Goal: Task Accomplishment & Management: Use online tool/utility

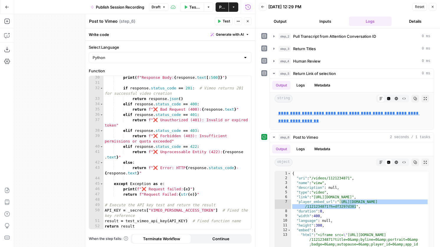
scroll to position [166, 0]
click at [345, 202] on div "{ "uri" : "/videos/1121234871" , "name" : "view" , "description" : null , "type…" at bounding box center [360, 233] width 138 height 125
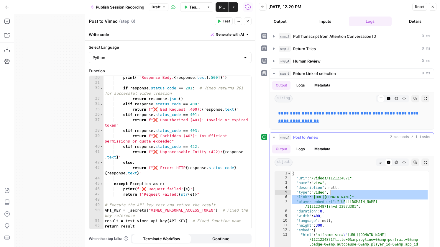
drag, startPoint x: 345, startPoint y: 202, endPoint x: 314, endPoint y: 71, distance: 134.6
click at [314, 72] on div "**********" at bounding box center [348, 160] width 173 height 259
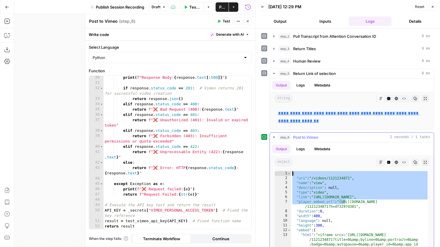
click at [347, 209] on div "{ "uri" : "/videos/1121234871" , "name" : "view" , "description" : null , "type…" at bounding box center [360, 233] width 138 height 125
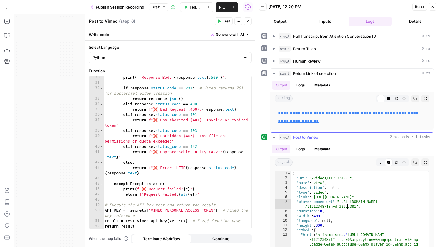
type textarea "**********"
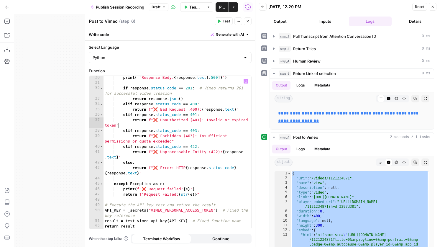
click at [181, 125] on div "print ( f"Response Body: { response . text [ : 500 ]} " ) if response . status_…" at bounding box center [178, 157] width 148 height 164
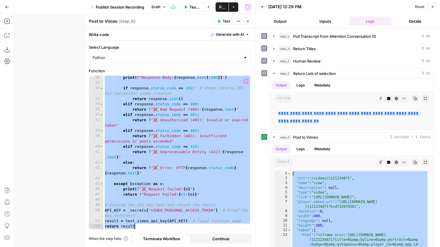
paste textarea
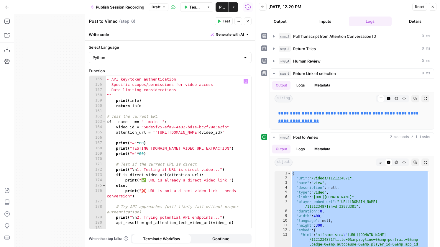
scroll to position [913, 0]
drag, startPoint x: 170, startPoint y: 121, endPoint x: 96, endPoint y: 119, distance: 73.8
click at [96, 119] on div "**********" at bounding box center [170, 152] width 162 height 153
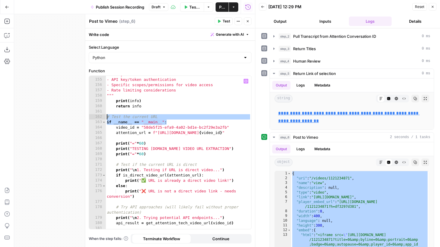
click at [162, 120] on div "You may need: - API key/token authentication - Specific scopes/permissions for …" at bounding box center [179, 154] width 146 height 164
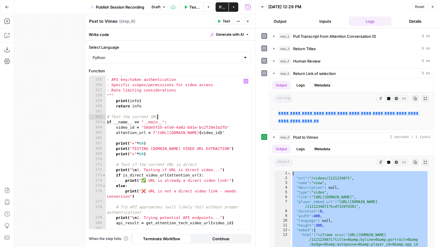
drag, startPoint x: 175, startPoint y: 119, endPoint x: 172, endPoint y: 119, distance: 3.2
click at [172, 119] on div "You may need: - API key/token authentication - Specific scopes/permissions for …" at bounding box center [179, 154] width 146 height 164
drag, startPoint x: 171, startPoint y: 122, endPoint x: 105, endPoint y: 123, distance: 65.8
click at [105, 123] on div "**********" at bounding box center [170, 152] width 162 height 153
type textarea "**********"
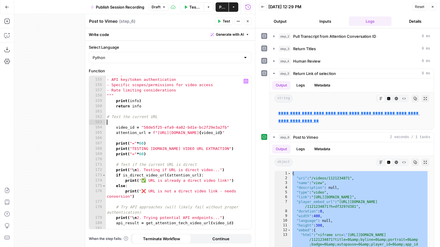
scroll to position [0, 0]
click at [116, 128] on div "You may need: - API key/token authentication - Specific scopes/permissions for …" at bounding box center [179, 154] width 146 height 164
click at [118, 133] on div "You may need: - API key/token authentication - Specific scopes/permissions for …" at bounding box center [179, 154] width 146 height 164
click at [116, 133] on div "You may need: - API key/token authentication - Specific scopes/permissions for …" at bounding box center [179, 154] width 146 height 164
click at [116, 142] on div "You may need: - API key/token authentication - Specific scopes/permissions for …" at bounding box center [179, 154] width 146 height 164
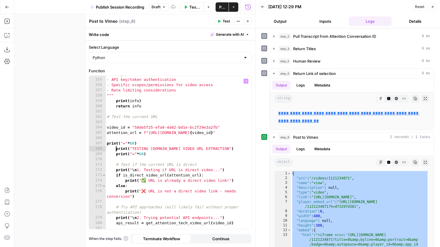
click at [117, 147] on div "You may need: - API key/token authentication - Specific scopes/permissions for …" at bounding box center [179, 154] width 146 height 164
click at [117, 153] on div "You may need: - API key/token authentication - Specific scopes/permissions for …" at bounding box center [179, 154] width 146 height 164
click at [116, 165] on div "You may need: - API key/token authentication - Specific scopes/permissions for …" at bounding box center [179, 154] width 146 height 164
click at [116, 169] on div "You may need: - API key/token authentication - Specific scopes/permissions for …" at bounding box center [179, 154] width 146 height 164
click at [117, 175] on div "You may need: - API key/token authentication - Specific scopes/permissions for …" at bounding box center [179, 154] width 146 height 164
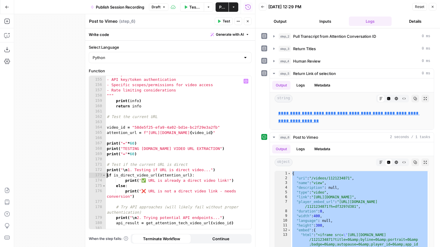
click at [126, 180] on div "You may need: - API key/token authentication - Specific scopes/permissions for …" at bounding box center [179, 154] width 146 height 164
click at [117, 186] on div "You may need: - API key/token authentication - Specific scopes/permissions for …" at bounding box center [179, 154] width 146 height 164
click at [127, 192] on div "You may need: - API key/token authentication - Specific scopes/permissions for …" at bounding box center [179, 154] width 146 height 164
click at [126, 192] on div "You may need: - API key/token authentication - Specific scopes/permissions for …" at bounding box center [179, 154] width 146 height 164
click at [117, 208] on div "You may need: - API key/token authentication - Specific scopes/permissions for …" at bounding box center [179, 154] width 146 height 164
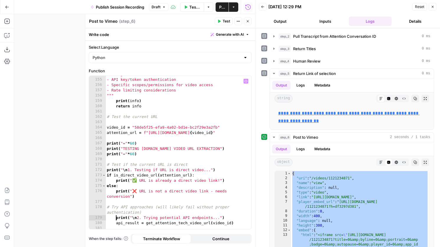
click at [116, 218] on div "You may need: - API key/token authentication - Specific scopes/permissions for …" at bounding box center [179, 154] width 146 height 164
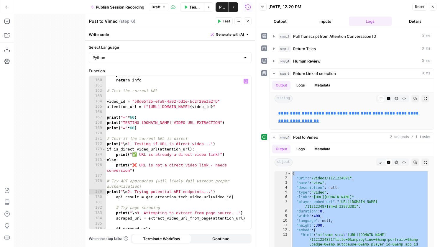
scroll to position [943, 0]
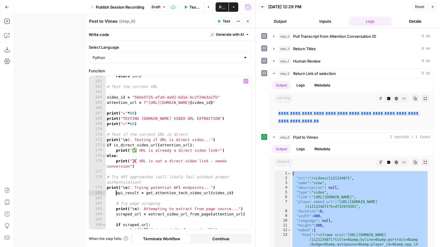
click at [117, 192] on div "return info # Test the current URL video_id = "58de5f25-efa9-4a02-bd1e-bc2f29e3…" at bounding box center [179, 155] width 146 height 164
click at [116, 209] on div "return info # Test the current URL video_id = "58de5f25-efa9-4a02-bd1e-bc2f29e3…" at bounding box center [179, 155] width 146 height 164
click at [117, 216] on div "return info # Test the current URL video_id = "58de5f25-efa9-4a02-bd1e-bc2f29e3…" at bounding box center [179, 155] width 146 height 164
type textarea "**********"
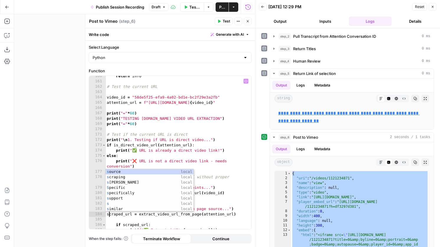
click at [124, 218] on div "return info # Test the current URL video_id = "58de5f25-efa9-4a02-bd1e-bc2f29e3…" at bounding box center [179, 155] width 146 height 164
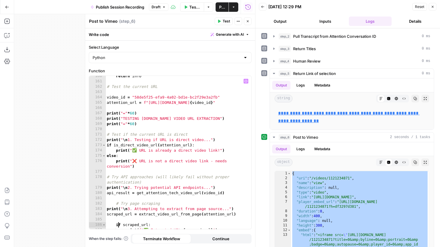
click at [118, 225] on div "return info # Test the current URL video_id = "58de5f25-efa9-4a02-bd1e-bc2f29e3…" at bounding box center [179, 155] width 146 height 164
click at [117, 225] on div "return info # Test the current URL video_id = "58de5f25-efa9-4a02-bd1e-bc2f29e3…" at bounding box center [179, 155] width 146 height 164
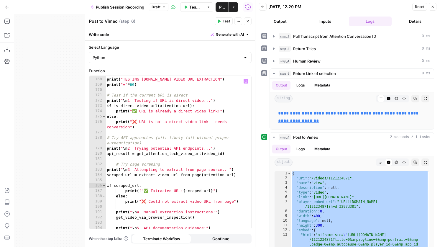
scroll to position [989, 0]
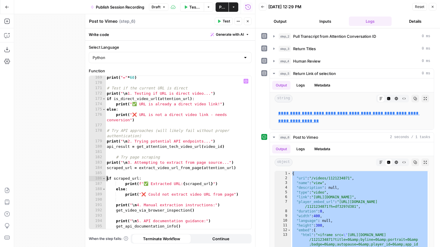
click at [125, 185] on div "print ( "=" * 60 ) # Test if the current URL is direct print ( " \n 1. Testing …" at bounding box center [179, 157] width 146 height 164
click at [116, 190] on div "print ( "=" * 60 ) # Test if the current URL is direct print ( " \n 1. Testing …" at bounding box center [179, 157] width 146 height 164
click at [126, 195] on div "print ( "=" * 60 ) # Test if the current URL is direct print ( " \n 1. Testing …" at bounding box center [179, 157] width 146 height 164
click at [116, 207] on div "print ( "=" * 60 ) # Test if the current URL is direct print ( " \n 1. Testing …" at bounding box center [179, 157] width 146 height 164
click at [118, 213] on div "print ( "=" * 60 ) # Test if the current URL is direct print ( " \n 1. Testing …" at bounding box center [179, 157] width 146 height 164
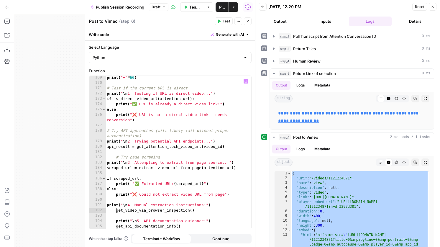
click at [117, 211] on div "print ( "=" * 60 ) # Test if the current URL is direct print ( " \n 1. Testing …" at bounding box center [179, 157] width 146 height 164
click at [117, 221] on div "print ( "=" * 60 ) # Test if the current URL is direct print ( " \n 1. Testing …" at bounding box center [179, 157] width 146 height 164
click at [117, 225] on div "print ( "=" * 60 ) # Test if the current URL is direct print ( " \n 1. Testing …" at bounding box center [179, 157] width 146 height 164
click at [221, 22] on icon "button" at bounding box center [220, 21] width 4 height 4
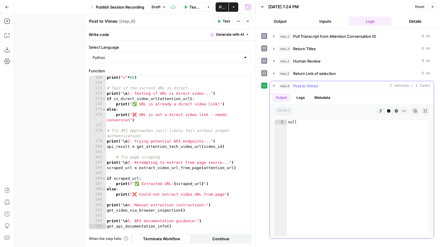
click at [381, 112] on icon "button" at bounding box center [382, 111] width 4 height 4
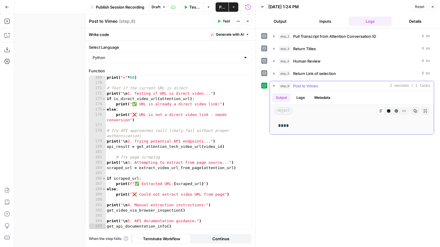
click at [389, 112] on icon "button" at bounding box center [389, 111] width 3 height 3
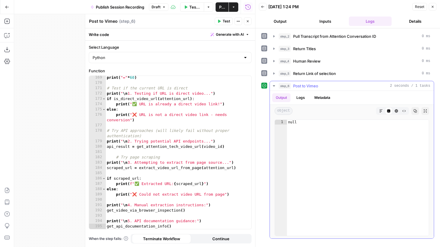
click at [394, 111] on button "HTML Viewer" at bounding box center [397, 111] width 8 height 8
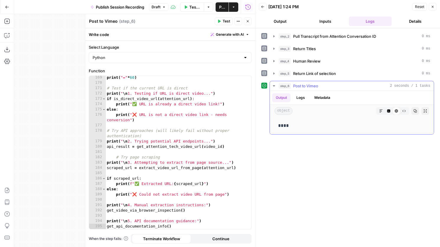
click at [388, 111] on icon "button" at bounding box center [389, 111] width 4 height 4
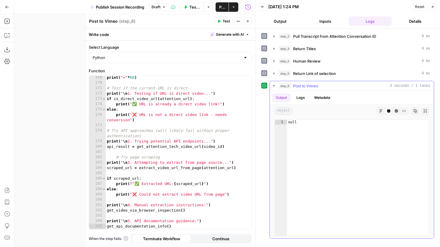
click at [299, 97] on button "Logs" at bounding box center [301, 97] width 16 height 9
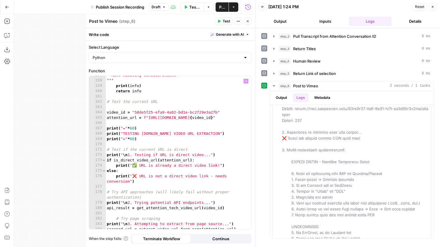
scroll to position [927, 0]
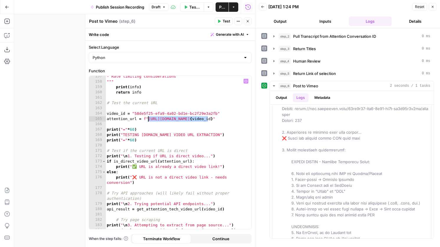
drag, startPoint x: 208, startPoint y: 119, endPoint x: 148, endPoint y: 119, distance: 60.2
click at [148, 119] on div "- Rate limiting considerations """ print ( info ) return info # Test the curren…" at bounding box center [179, 156] width 146 height 164
drag, startPoint x: 218, startPoint y: 112, endPoint x: 135, endPoint y: 115, distance: 83.0
click at [135, 115] on div "- Rate limiting considerations """ print ( info ) return info # Test the curren…" at bounding box center [179, 156] width 146 height 164
type textarea "**********"
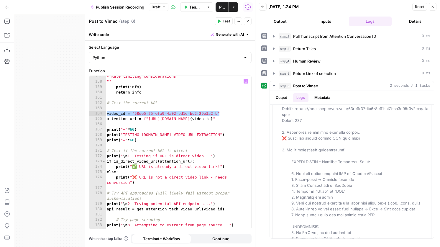
drag, startPoint x: 231, startPoint y: 112, endPoint x: 103, endPoint y: 114, distance: 128.1
click at [103, 114] on div "**********" at bounding box center [170, 152] width 162 height 153
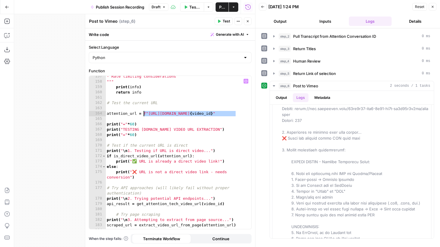
drag, startPoint x: 239, startPoint y: 112, endPoint x: 145, endPoint y: 113, distance: 94.2
click at [145, 113] on div "- Rate limiting considerations """ print ( info ) return info # Test the curren…" at bounding box center [179, 156] width 146 height 164
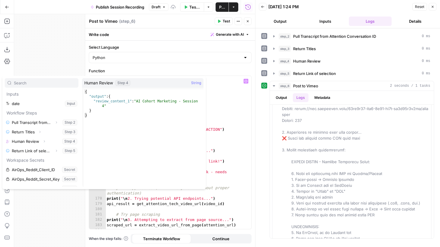
scroll to position [9, 0]
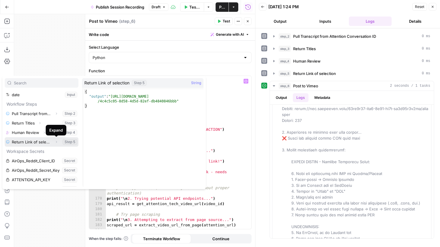
click at [56, 143] on icon "button" at bounding box center [56, 142] width 1 height 2
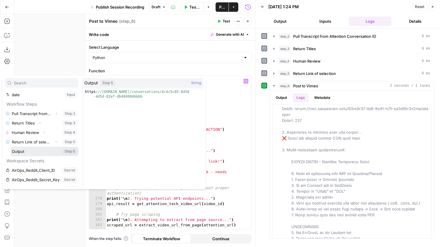
click at [32, 151] on button "Select variable Output" at bounding box center [45, 151] width 68 height 9
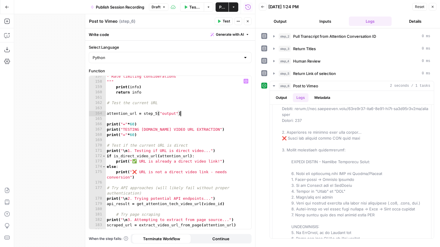
click at [224, 22] on span "Test" at bounding box center [226, 21] width 7 height 5
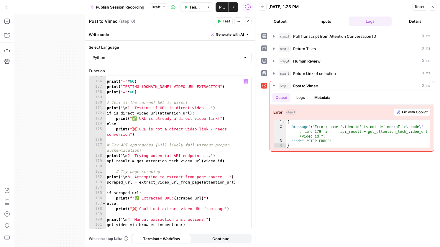
scroll to position [984, 0]
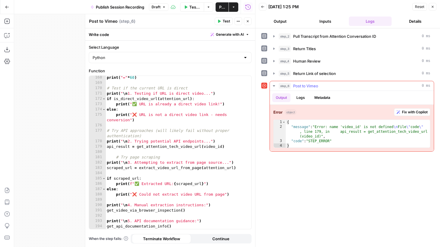
click at [299, 99] on button "Logs" at bounding box center [301, 97] width 16 height 9
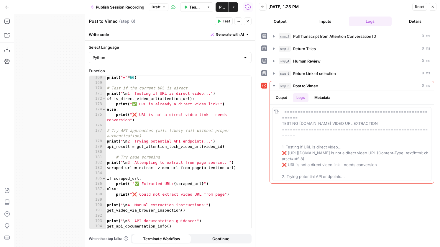
click at [209, 89] on div "print ( "=" * 60 ) # Test if the current URL is direct print ( " \n 1. Testing …" at bounding box center [179, 157] width 146 height 164
type textarea "**********"
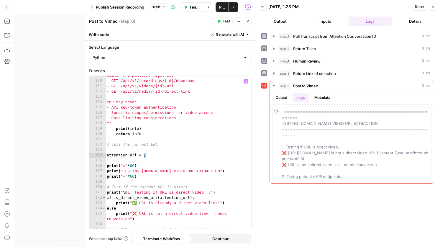
scroll to position [885, 0]
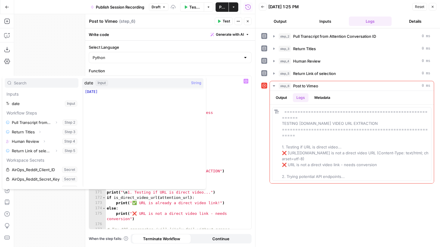
click at [237, 137] on div "Common API patterns might be: - GET /api/v1/recordings/{id}/download - GET /api…" at bounding box center [179, 157] width 146 height 169
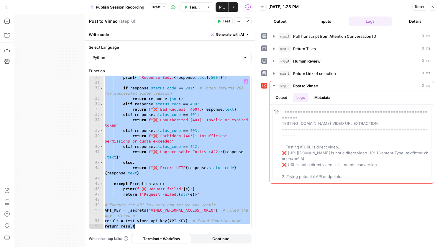
scroll to position [3, 0]
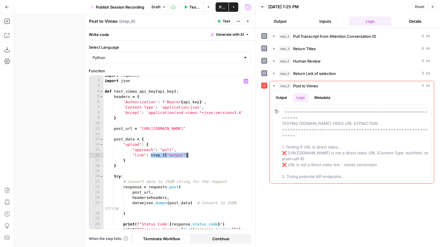
click at [200, 156] on div "import requests import json def test_vimeo_api_key ( api_key ) : headers = { 'A…" at bounding box center [178, 155] width 148 height 164
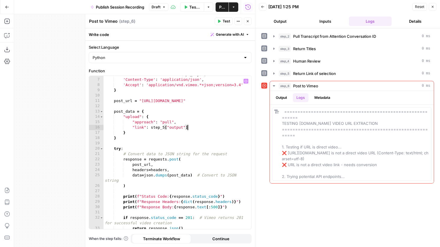
scroll to position [31, 0]
click at [133, 126] on div "'Authorization' : f'Bearer { api_key } ' , 'Content-Type' : 'application/json' …" at bounding box center [178, 153] width 148 height 164
type textarea "**********"
click at [203, 128] on div "'Authorization' : f'Bearer { api_key } ' , 'Content-Type' : 'application/json' …" at bounding box center [178, 153] width 148 height 164
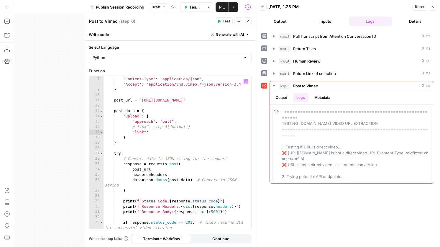
scroll to position [0, 3]
paste textarea "**********"
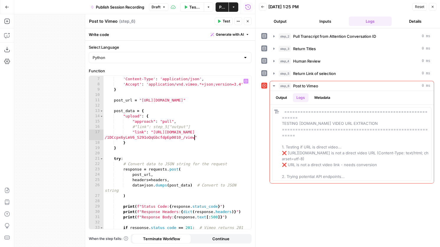
type textarea "**********"
click at [224, 21] on span "Test" at bounding box center [226, 21] width 7 height 5
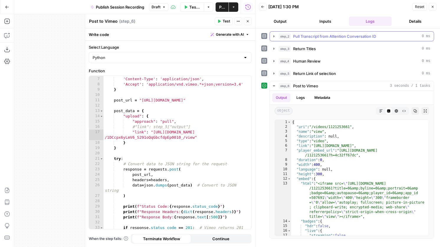
click at [316, 37] on span "Pull Transcript from Attention Conversation ID" at bounding box center [334, 36] width 83 height 6
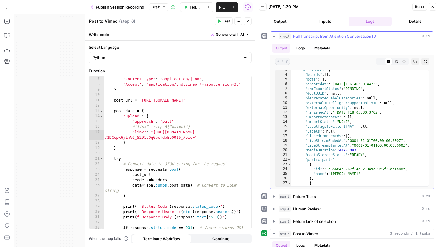
scroll to position [12, 0]
click at [289, 159] on span "Toggle code folding, rows 22 through 192" at bounding box center [289, 159] width 3 height 5
click at [347, 164] on div ""attributes" : { "boards" : [ ] , "bots" : [ ] , "createdAt" : "2025-09-22T16:4…" at bounding box center [360, 142] width 138 height 149
type textarea "**********"
click at [347, 164] on div ""attributes" : { "boards" : [ ] , "bots" : [ ] , "createdAt" : "2025-09-22T16:4…" at bounding box center [360, 142] width 138 height 149
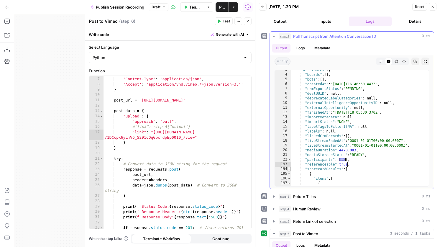
click at [290, 169] on span "Toggle code folding, rows 194 through 237" at bounding box center [289, 169] width 3 height 5
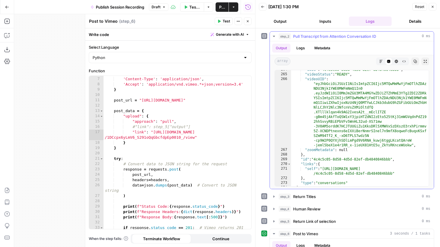
scroll to position [4781, 0]
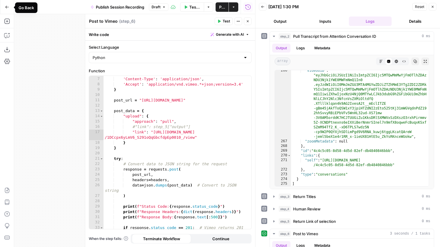
click at [7, 7] on icon "button" at bounding box center [7, 7] width 4 height 4
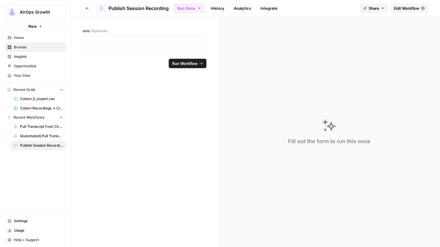
click at [87, 6] on button "Go back" at bounding box center [87, 8] width 9 height 9
click at [86, 8] on icon "button" at bounding box center [87, 8] width 3 height 2
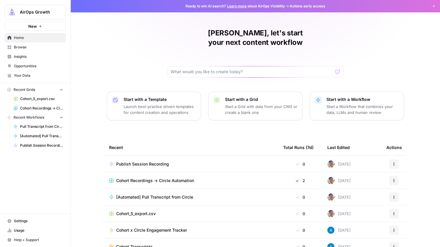
click at [50, 48] on span "Browse" at bounding box center [38, 47] width 49 height 5
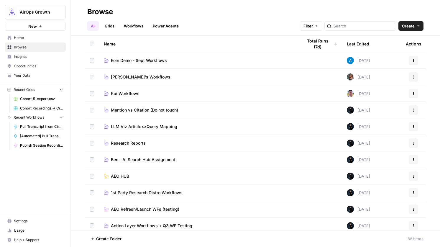
click at [135, 92] on span "Kai Workflows" at bounding box center [125, 94] width 29 height 6
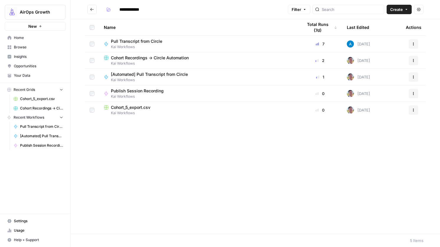
click at [404, 11] on button "Create" at bounding box center [399, 9] width 25 height 9
click at [336, 171] on div "Name Total Runs (7d) Last Edited Actions Pull Transcript from Circle Kai Workfl…" at bounding box center [256, 126] width 370 height 215
click at [391, 15] on header "**********" at bounding box center [256, 9] width 370 height 19
click at [395, 12] on span "Create" at bounding box center [397, 9] width 13 height 6
click at [386, 30] on span "Workflow" at bounding box center [388, 32] width 33 height 6
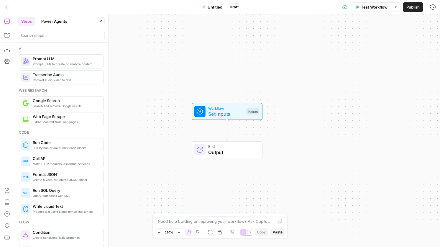
click at [208, 5] on span "Untitled" at bounding box center [215, 7] width 15 height 6
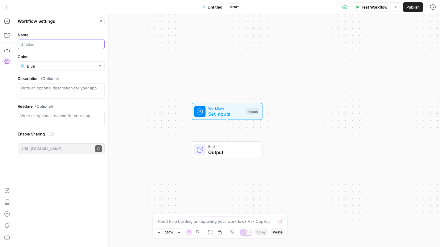
click at [53, 44] on input "Name" at bounding box center [61, 44] width 82 height 6
type input "Kai Tests"
click at [104, 21] on button "Close" at bounding box center [101, 21] width 8 height 8
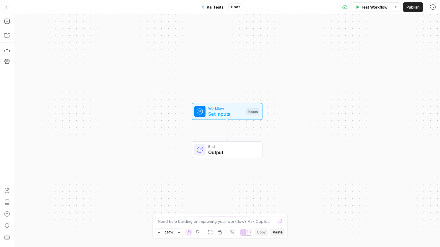
click at [7, 8] on icon "button" at bounding box center [7, 7] width 4 height 4
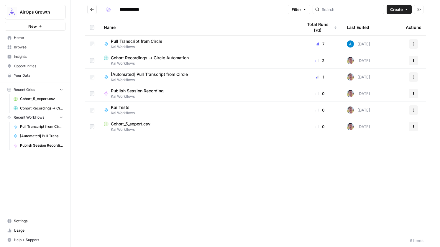
click at [149, 40] on span "Pull Transcript from Circle" at bounding box center [136, 41] width 51 height 6
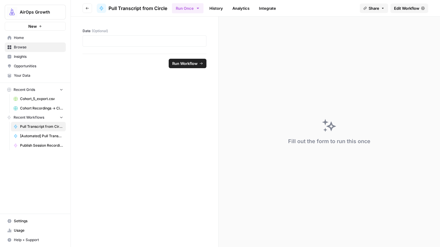
click at [409, 6] on span "Edit Workflow" at bounding box center [406, 8] width 25 height 6
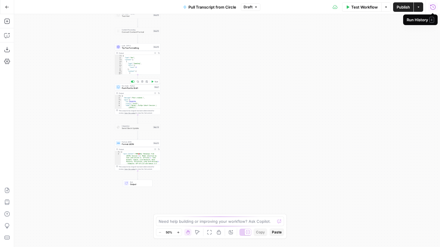
click at [149, 89] on span "Push Post to Draft" at bounding box center [137, 88] width 31 height 3
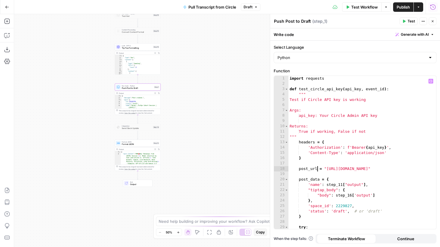
click at [318, 166] on div "import requests def test_circle_api_key ( api_key , event_id ) : """ Test if Ci…" at bounding box center [363, 158] width 148 height 164
type textarea "**********"
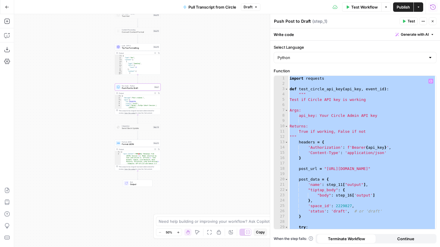
click at [8, 6] on icon "button" at bounding box center [7, 7] width 4 height 4
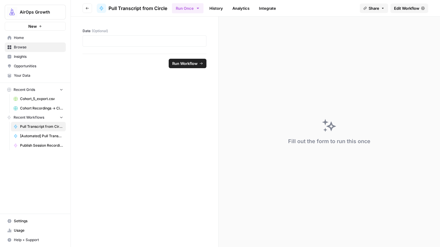
click at [88, 9] on icon "button" at bounding box center [88, 8] width 4 height 4
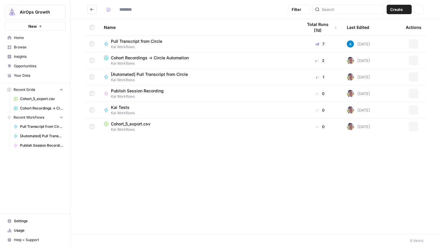
type input "**********"
click at [122, 106] on span "Kai Tests" at bounding box center [120, 107] width 19 height 6
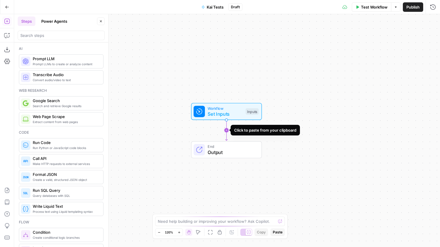
click at [226, 127] on icon "Edge from start to end" at bounding box center [227, 130] width 2 height 21
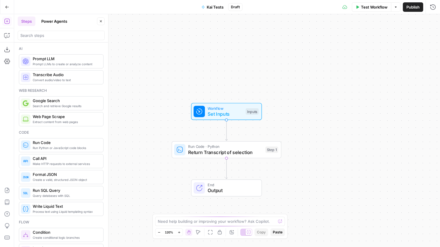
click at [224, 155] on span "Return Transcript of selection" at bounding box center [225, 152] width 74 height 7
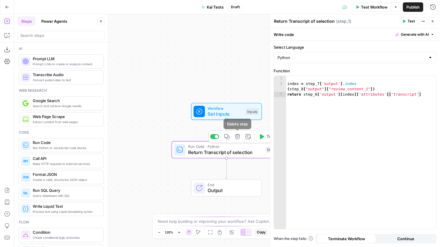
click at [237, 140] on button "Delete step" at bounding box center [237, 136] width 9 height 9
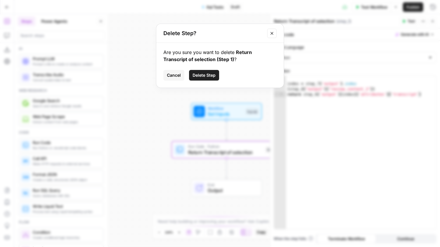
click at [179, 70] on button "Cancel" at bounding box center [174, 75] width 21 height 11
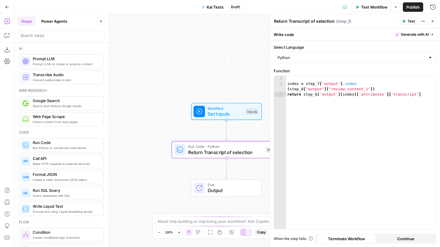
click at [337, 100] on div "index = step_7 [ 'output' ] . index ( step_8 [ "output" ] [ "review_content_1" …" at bounding box center [361, 158] width 150 height 164
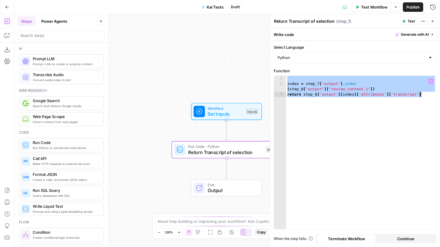
paste textarea
type textarea "**********"
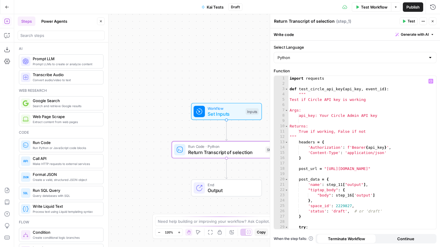
click at [294, 23] on textarea "Return Transcript of selection" at bounding box center [304, 21] width 61 height 6
type textarea "Test"
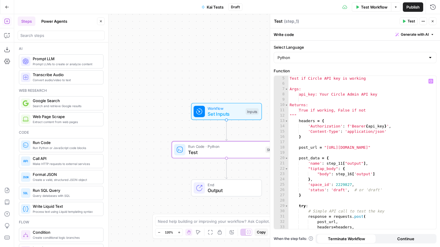
scroll to position [50, 0]
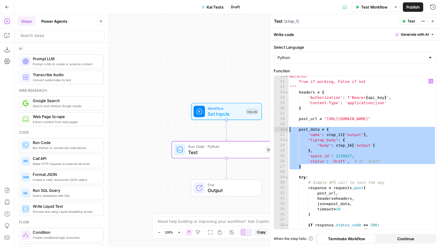
drag, startPoint x: 305, startPoint y: 169, endPoint x: 277, endPoint y: 130, distance: 47.8
click at [277, 130] on div "* 10 11 12 13 14 15 16 17 18 19 20 21 22 23 24 25 26 27 28 29 30 31 32 33 34 35…" at bounding box center [355, 152] width 162 height 153
type textarea "*"
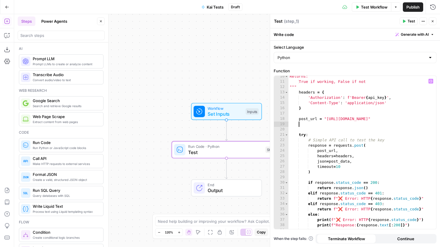
click at [2, 8] on button "Go Back" at bounding box center [7, 7] width 11 height 11
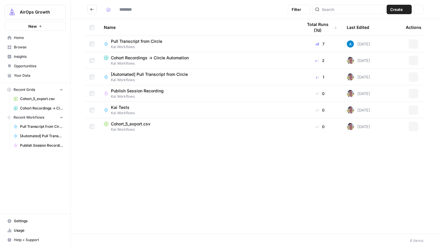
type input "**********"
click at [143, 89] on span "Publish Session Recording" at bounding box center [137, 91] width 53 height 6
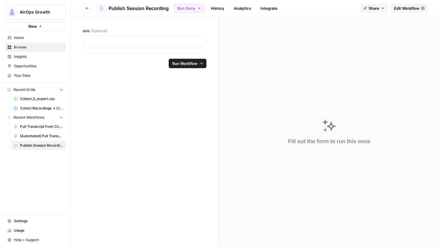
click at [86, 8] on icon "button" at bounding box center [88, 8] width 4 height 4
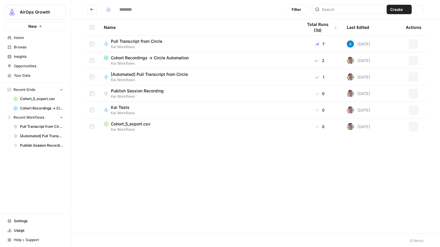
type input "**********"
click at [146, 40] on span "Pull Transcript from Circle" at bounding box center [136, 41] width 51 height 6
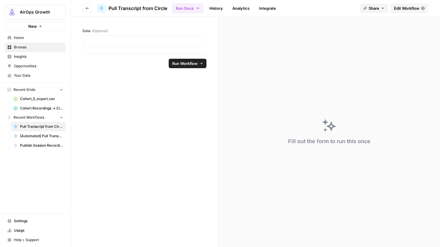
click at [416, 9] on span "Edit Workflow" at bounding box center [406, 8] width 25 height 6
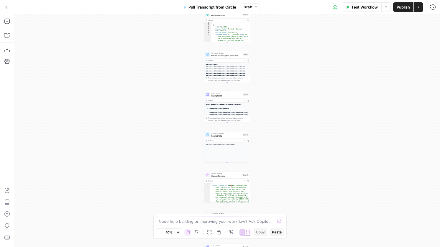
click at [252, 8] on span "Draft" at bounding box center [248, 6] width 9 height 5
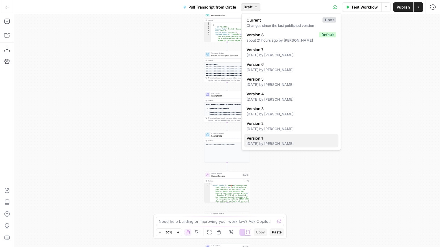
click at [289, 136] on span "Version 1" at bounding box center [290, 138] width 87 height 6
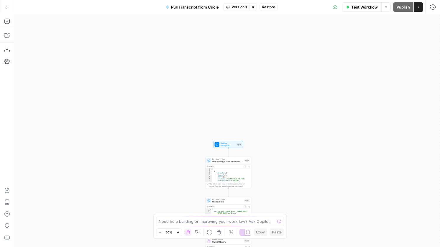
click at [235, 161] on span "Pull Transcript from Attention Conversation ID" at bounding box center [228, 161] width 31 height 3
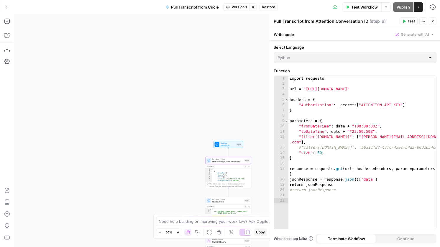
click at [253, 6] on icon "button" at bounding box center [253, 7] width 4 height 4
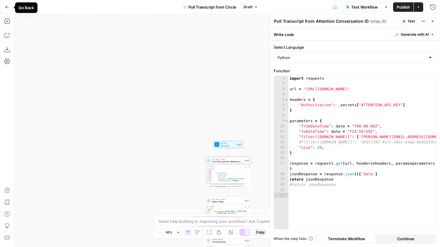
click at [9, 6] on icon "button" at bounding box center [7, 7] width 4 height 4
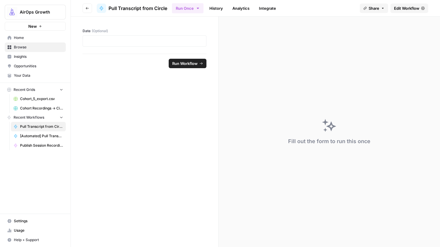
click at [86, 8] on icon "button" at bounding box center [87, 8] width 3 height 2
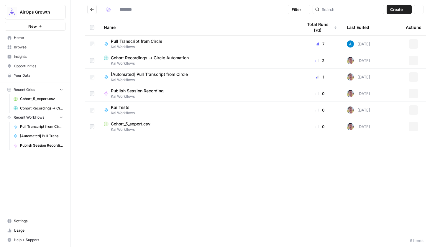
type input "**********"
click at [145, 40] on span "Pull Transcript from Circle" at bounding box center [136, 41] width 51 height 6
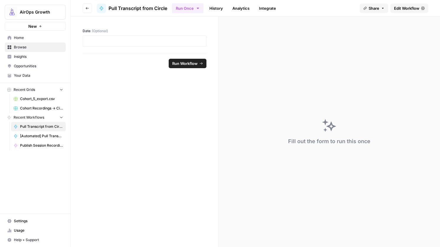
click at [92, 7] on header "Go back Pull Transcript from Circle Run Once History Analytics Integrate Share …" at bounding box center [256, 8] width 370 height 17
click at [85, 6] on button "Go back" at bounding box center [87, 8] width 9 height 9
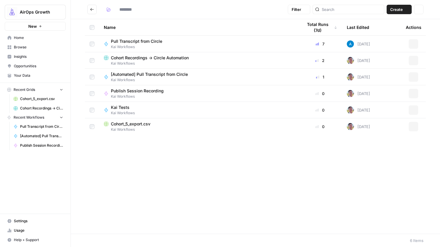
type input "**********"
click at [124, 105] on span "Kai Tests" at bounding box center [120, 107] width 19 height 6
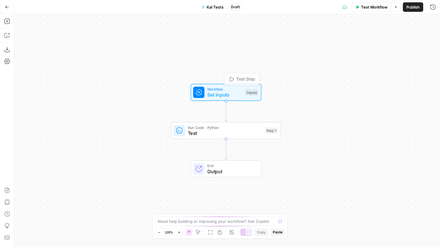
click at [210, 131] on span "Test" at bounding box center [225, 133] width 74 height 7
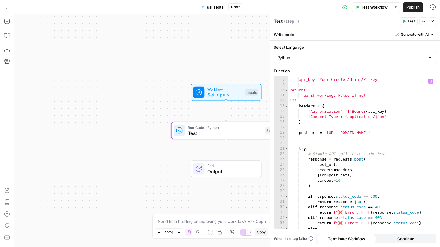
scroll to position [49, 0]
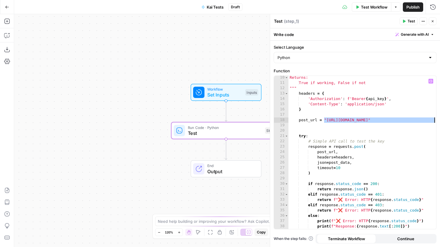
drag, startPoint x: 325, startPoint y: 120, endPoint x: 444, endPoint y: 121, distance: 119.0
click at [440, 121] on html "AirOps Growth New Home Browse Insights Opportunities Your Data Recent Grids Coh…" at bounding box center [220, 123] width 440 height 247
paste textarea
type textarea "**********"
click at [324, 120] on div "Returns: True if working, False if not """ headers = { 'Authorization' : f'Bear…" at bounding box center [363, 157] width 148 height 164
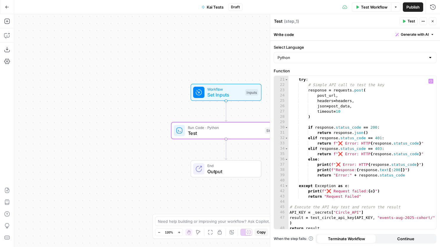
scroll to position [105, 0]
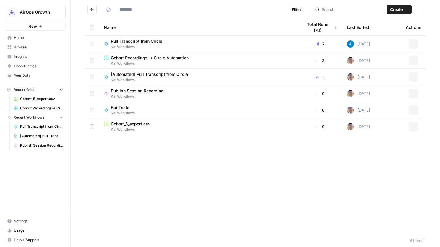
type input "**********"
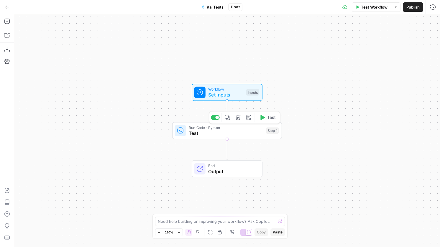
click at [237, 137] on div "Run Code · Python Test Step 1 Copy step Delete step Add Note Test" at bounding box center [227, 130] width 110 height 17
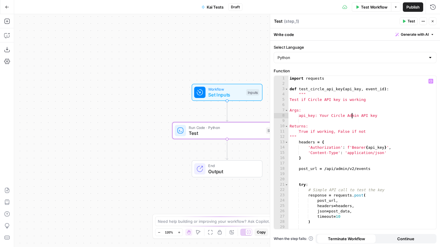
click at [353, 117] on div "import requests def test_circle_api_key ( api_key , event_id ) : """ Test if Ci…" at bounding box center [363, 158] width 148 height 164
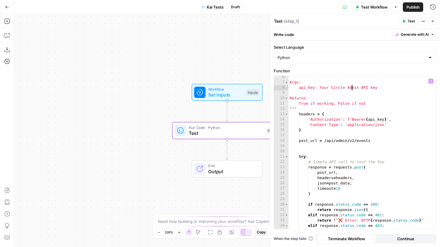
scroll to position [28, 0]
click at [376, 140] on div "Args: api_key: Your Circle Admin API key Returns: True if working, False if not…" at bounding box center [363, 156] width 148 height 164
drag, startPoint x: 376, startPoint y: 142, endPoint x: 324, endPoint y: 141, distance: 51.7
click at [324, 141] on div "Args: api_key: Your Circle Admin API key Returns: True if working, False if not…" at bounding box center [363, 156] width 148 height 164
type textarea "**********"
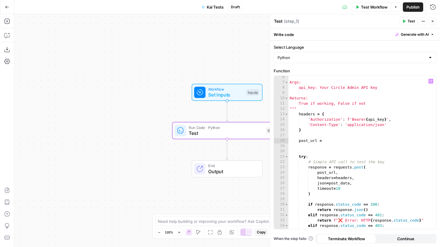
click at [4, 9] on button "Go Back" at bounding box center [7, 7] width 11 height 11
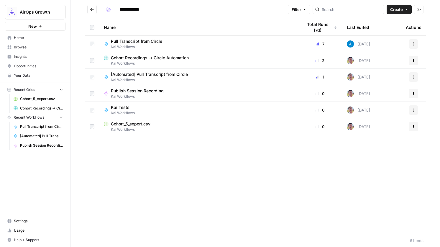
click at [131, 40] on span "Pull Transcript from Circle" at bounding box center [136, 41] width 51 height 6
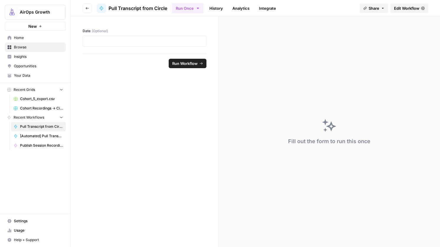
click at [395, 4] on link "Edit Workflow" at bounding box center [410, 8] width 38 height 9
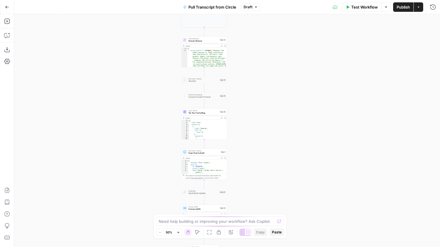
click at [217, 154] on span "Push Post to Draft" at bounding box center [204, 153] width 31 height 3
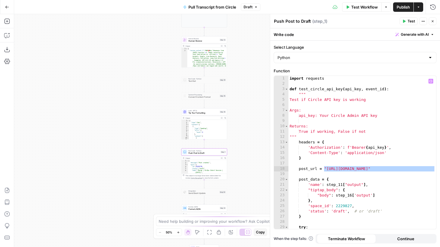
drag, startPoint x: 434, startPoint y: 169, endPoint x: 324, endPoint y: 168, distance: 110.4
click at [324, 168] on div "1 2 3 4 5 6 7 8 9 10 11 12 13 14 15 16 17 18 19 20 21 22 23 24 25 26 27 28 29 3…" at bounding box center [355, 152] width 162 height 153
click at [9, 7] on icon "button" at bounding box center [7, 7] width 4 height 4
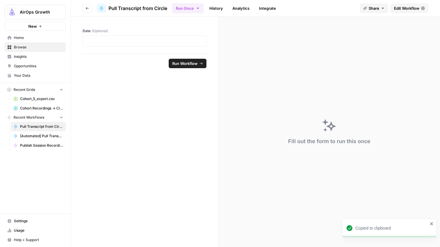
click at [89, 9] on icon "button" at bounding box center [88, 8] width 4 height 4
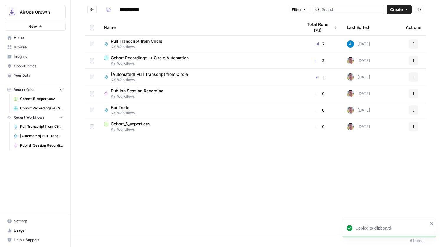
click at [117, 106] on span "Kai Tests" at bounding box center [120, 107] width 19 height 6
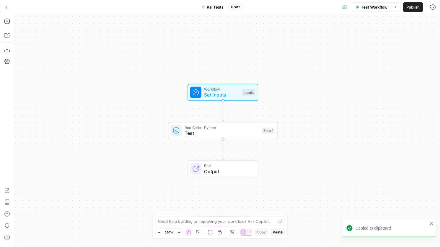
click at [233, 133] on span "Test" at bounding box center [222, 133] width 74 height 7
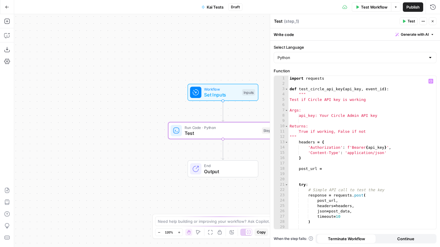
click at [337, 170] on div "import requests def test_circle_api_key ( api_key , event_id ) : """ Test if Ci…" at bounding box center [363, 158] width 148 height 164
paste textarea "**********"
click at [325, 169] on div "import requests def test_circle_api_key ( api_key , event_id ) : """ Test if Ci…" at bounding box center [363, 158] width 148 height 164
paste textarea "**********"
click at [324, 167] on div "import requests def test_circle_api_key ( api_key , event_id ) : """ Test if Ci…" at bounding box center [363, 158] width 148 height 164
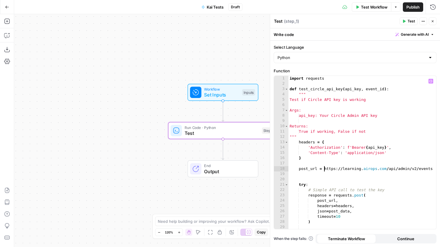
scroll to position [0, 3]
click at [434, 170] on div at bounding box center [434, 206] width 6 height 260
drag, startPoint x: 423, startPoint y: 169, endPoint x: 444, endPoint y: 169, distance: 20.7
click at [440, 169] on html "AirOps Growth New Home Browse Insights Opportunities Your Data Recent Grids Coh…" at bounding box center [220, 123] width 440 height 247
type textarea "**********"
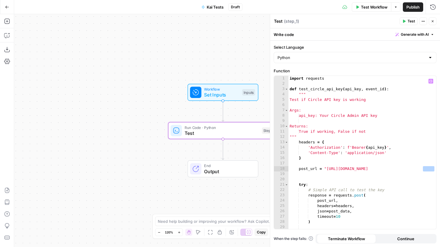
click at [437, 169] on div "**********" at bounding box center [355, 144] width 170 height 206
click at [434, 169] on div at bounding box center [434, 206] width 6 height 260
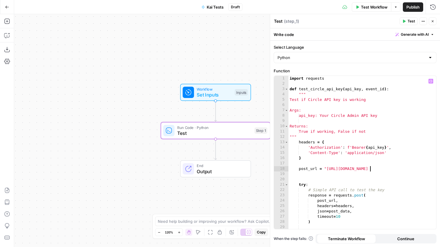
click at [370, 171] on div "import requests def test_circle_api_key ( api_key , event_id ) : """ Test if Ci…" at bounding box center [363, 158] width 148 height 164
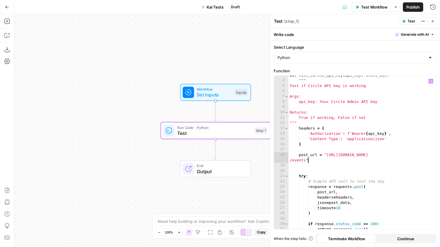
scroll to position [14, 0]
click at [363, 188] on div "def test_circle_api_key ( api_key , event_id ) : """ Test if Circle API key is …" at bounding box center [363, 155] width 148 height 164
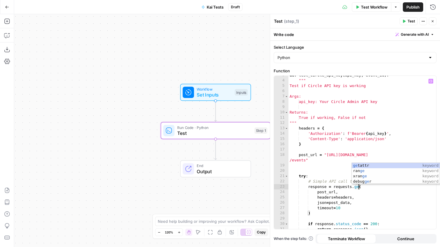
scroll to position [0, 5]
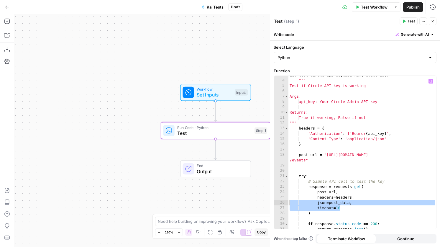
drag, startPoint x: 347, startPoint y: 209, endPoint x: 281, endPoint y: 200, distance: 66.8
click at [281, 200] on div "**********" at bounding box center [355, 152] width 162 height 153
click at [324, 202] on div "def test_circle_api_key ( api_key , event_id ) : """ Test if Circle API key is …" at bounding box center [363, 155] width 148 height 164
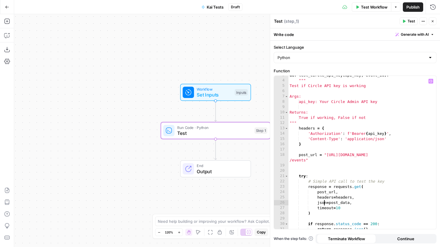
scroll to position [0, 4]
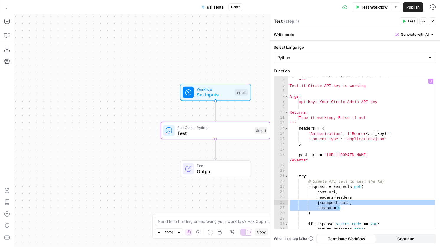
drag, startPoint x: 346, startPoint y: 208, endPoint x: 287, endPoint y: 202, distance: 58.8
click at [287, 202] on div "**********" at bounding box center [355, 152] width 162 height 153
type textarea "**********"
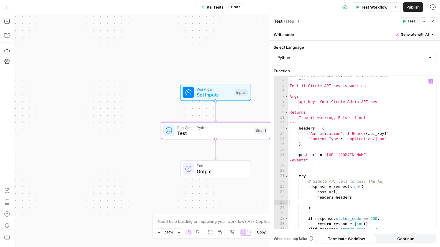
type textarea "**********"
click at [415, 19] on span "Test" at bounding box center [411, 21] width 7 height 5
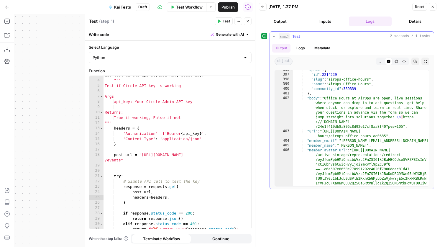
scroll to position [2444, 0]
type textarea "**********"
click at [354, 154] on div ""space" : { "id" : 2214239 , "slug" : "airops-office-hours" , "name" : "AirOps …" at bounding box center [361, 156] width 136 height 177
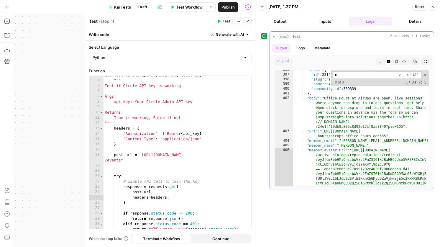
scroll to position [2516, 0]
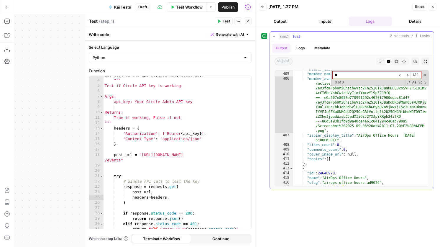
type input "*"
click at [9, 5] on button "Go Back" at bounding box center [7, 7] width 11 height 11
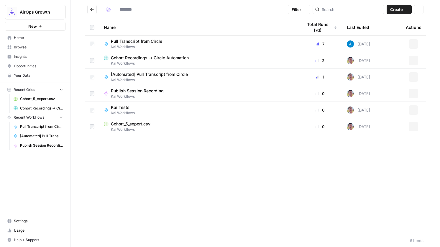
type input "**********"
click at [134, 90] on span "Publish Session Recording" at bounding box center [137, 91] width 53 height 6
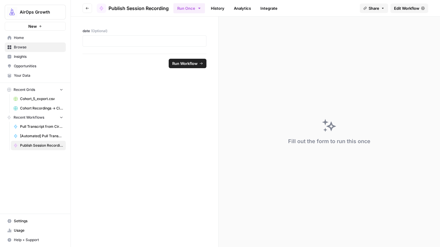
click at [408, 4] on link "Edit Workflow" at bounding box center [410, 8] width 38 height 9
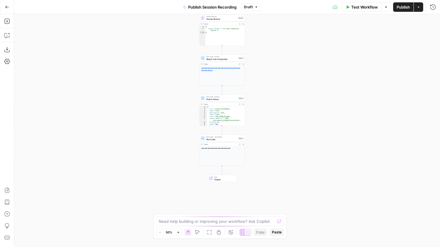
click at [226, 98] on span "Post to Vimeo" at bounding box center [222, 99] width 31 height 3
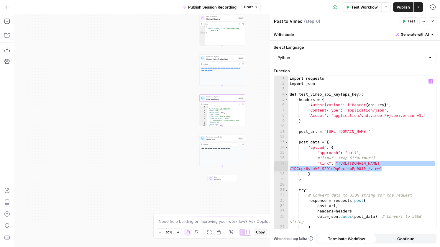
drag, startPoint x: 383, startPoint y: 169, endPoint x: 336, endPoint y: 164, distance: 47.0
click at [336, 164] on div "import requests import json def test_vimeo_api_key ( api_key ) : headers = { 'A…" at bounding box center [363, 158] width 148 height 164
paste textarea
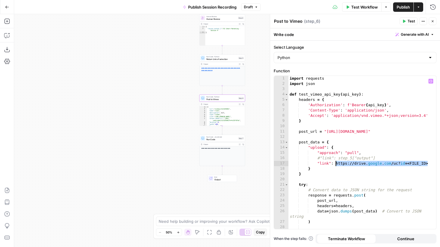
drag, startPoint x: 430, startPoint y: 163, endPoint x: 336, endPoint y: 164, distance: 94.5
click at [336, 164] on div "import requests import json def test_vimeo_api_key ( api_key ) : headers = { 'A…" at bounding box center [363, 158] width 148 height 164
click at [432, 164] on div at bounding box center [434, 235] width 6 height 319
click at [431, 163] on div at bounding box center [434, 235] width 6 height 319
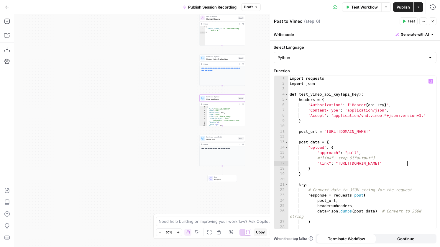
scroll to position [0, 9]
click at [419, 162] on div "import requests import json def test_vimeo_api_key ( api_key ) : headers = { 'A…" at bounding box center [363, 158] width 148 height 164
paste textarea "**********"
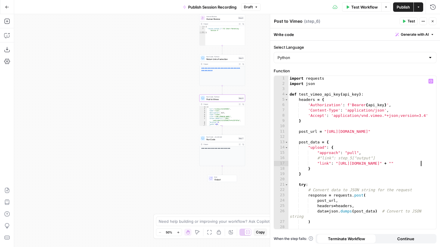
paste textarea "**********"
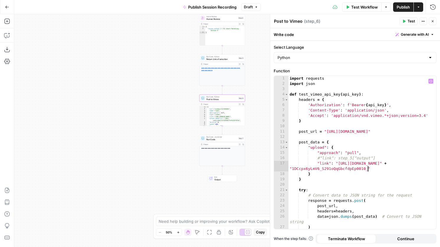
click at [411, 22] on span "Test" at bounding box center [411, 21] width 7 height 5
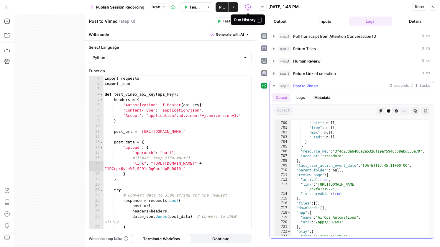
scroll to position [3927, 0]
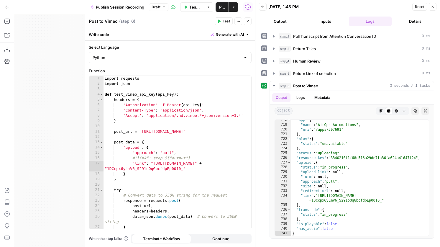
click at [319, 34] on span "Pull Transcript from Attention Conversation ID" at bounding box center [334, 36] width 83 height 6
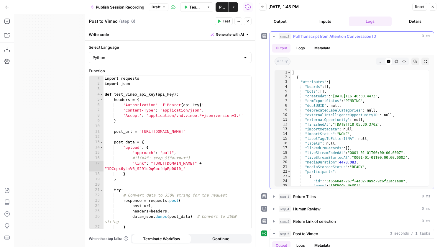
click at [323, 35] on span "Pull Transcript from Attention Conversation ID" at bounding box center [334, 36] width 83 height 6
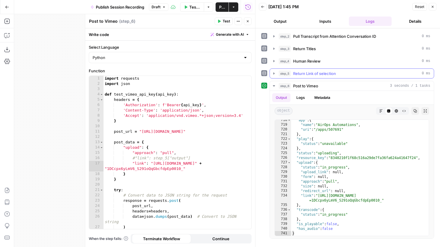
click at [323, 76] on span "Return Link of selection" at bounding box center [314, 74] width 43 height 6
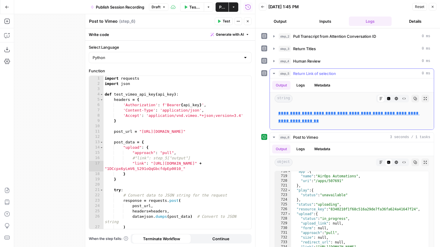
click at [334, 113] on link "**********" at bounding box center [349, 117] width 142 height 12
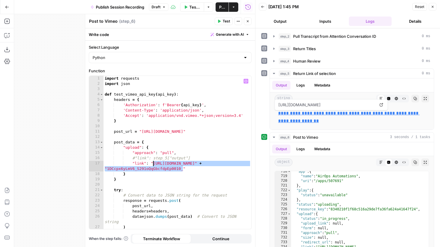
drag, startPoint x: 183, startPoint y: 169, endPoint x: 153, endPoint y: 164, distance: 30.2
click at [153, 164] on div "import requests import json def test_vimeo_api_key ( api_key ) : headers = { 'A…" at bounding box center [178, 158] width 148 height 164
click at [178, 168] on div "import requests import json def test_vimeo_api_key ( api_key ) : headers = { 'A…" at bounding box center [178, 158] width 148 height 164
drag, startPoint x: 183, startPoint y: 169, endPoint x: 172, endPoint y: 163, distance: 12.5
click at [172, 163] on div "import requests import json def test_vimeo_api_key ( api_key ) : headers = { 'A…" at bounding box center [178, 158] width 148 height 164
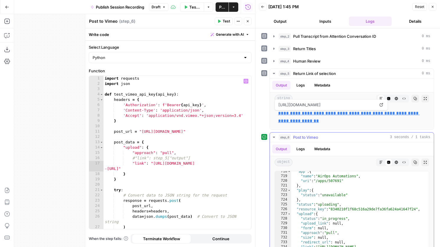
scroll to position [0, 17]
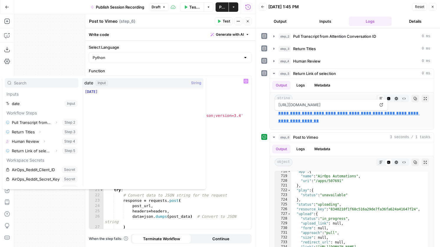
click at [222, 169] on div "import requests import json def test_vimeo_api_key ( api_key ) : headers = { 'A…" at bounding box center [178, 158] width 148 height 164
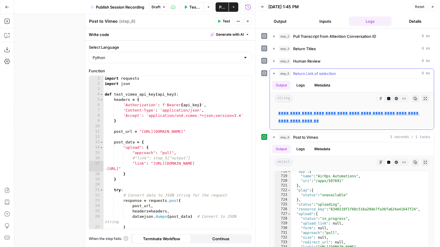
drag, startPoint x: 328, startPoint y: 121, endPoint x: 368, endPoint y: 114, distance: 40.7
click at [368, 114] on p "**********" at bounding box center [352, 117] width 148 height 15
copy link "**********"
click at [182, 167] on div "import requests import json def test_vimeo_api_key ( api_key ) : headers = { 'A…" at bounding box center [178, 158] width 148 height 164
paste textarea "**********"
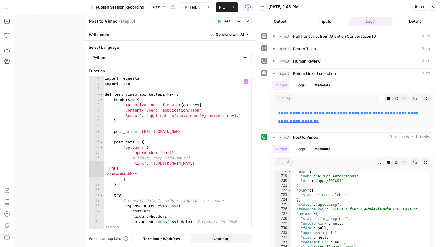
click at [221, 21] on button "Test" at bounding box center [224, 21] width 18 height 8
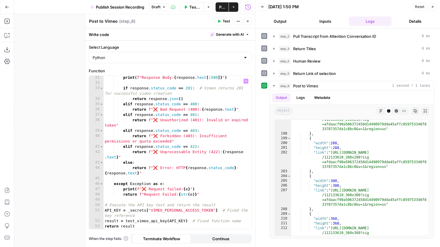
scroll to position [0, 0]
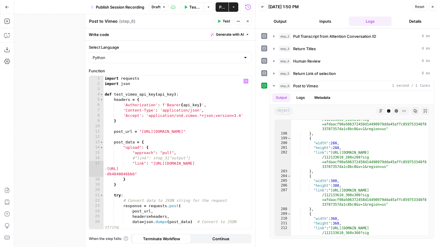
click at [134, 173] on div "import requests import json def test_vimeo_api_key ( api_key ) : headers = { 'A…" at bounding box center [178, 158] width 148 height 164
type textarea "**********"
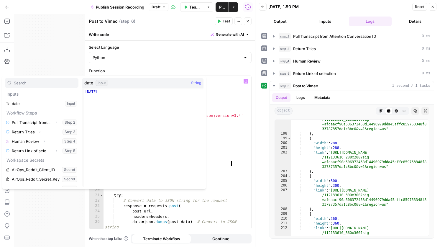
click at [231, 162] on div "import requests import json def test_vimeo_api_key ( api_key ) : headers = { 'A…" at bounding box center [178, 158] width 148 height 164
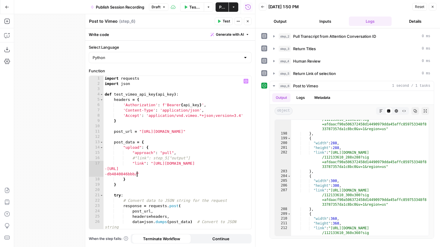
click at [136, 172] on div "import requests import json def test_vimeo_api_key ( api_key ) : headers = { 'A…" at bounding box center [178, 158] width 148 height 164
click at [330, 35] on span "Pull Transcript from Attention Conversation ID" at bounding box center [334, 36] width 83 height 6
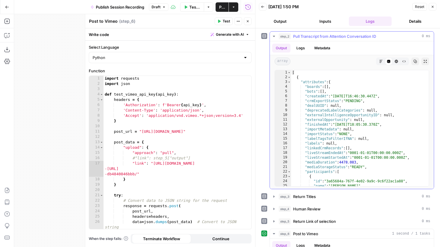
type textarea "**********"
click at [323, 146] on div "[ { "attributes" : { "boards" : [ ] , "bots" : [ ] , "createdAt" : "2025-09-22T…" at bounding box center [360, 132] width 138 height 125
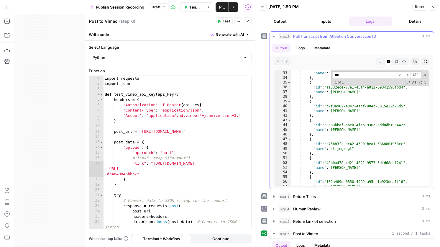
scroll to position [0, 0]
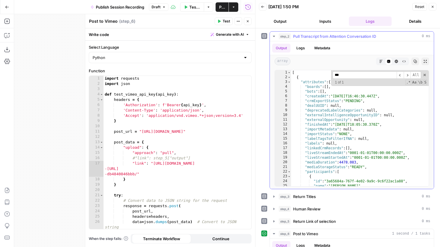
type input "***"
type textarea "**********"
click at [387, 136] on div "[ { "attributes" : { "boards" : [ ] , "bots" : [ ] , "createdAt" : "2025-09-22T…" at bounding box center [360, 132] width 138 height 125
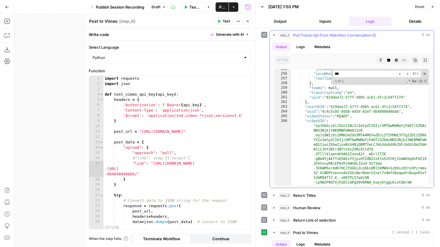
scroll to position [5830, 0]
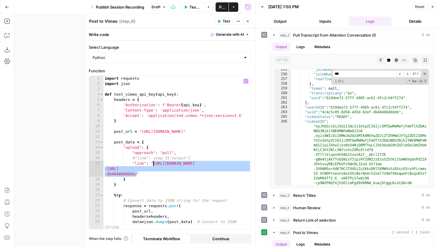
drag, startPoint x: 137, startPoint y: 175, endPoint x: 153, endPoint y: 163, distance: 20.6
click at [153, 163] on div "import requests import json def test_vimeo_api_key ( api_key ) : headers = { 'A…" at bounding box center [178, 158] width 148 height 164
click at [327, 219] on span "Return Link of selection" at bounding box center [314, 220] width 43 height 6
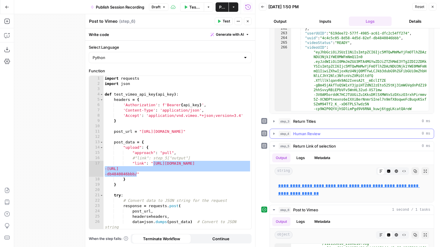
scroll to position [151, 0]
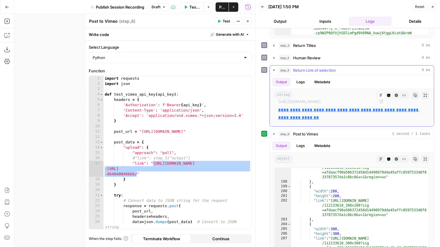
click at [378, 111] on link "**********" at bounding box center [349, 114] width 142 height 12
click at [189, 170] on div "import requests import json def test_vimeo_api_key ( api_key ) : headers = { 'A…" at bounding box center [178, 158] width 148 height 164
drag, startPoint x: 137, startPoint y: 174, endPoint x: 153, endPoint y: 164, distance: 19.1
click at [153, 164] on div "import requests import json def test_vimeo_api_key ( api_key ) : headers = { 'A…" at bounding box center [178, 158] width 148 height 164
paste textarea
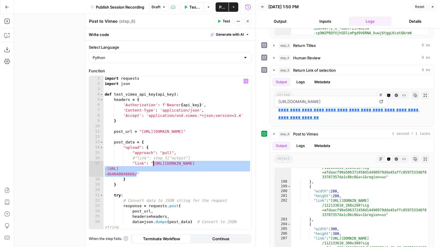
scroll to position [0, 16]
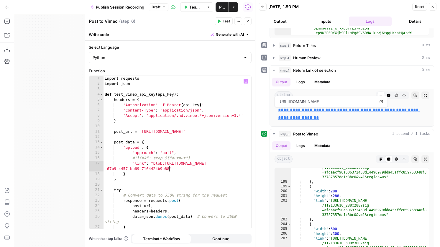
click at [223, 21] on span "Test" at bounding box center [226, 21] width 7 height 5
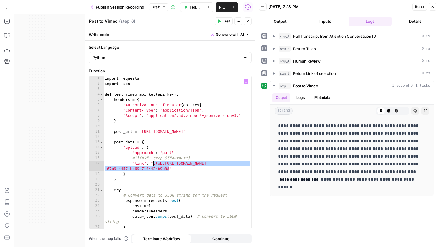
drag, startPoint x: 169, startPoint y: 169, endPoint x: 153, endPoint y: 163, distance: 16.6
click at [153, 163] on div "import requests import json def test_vimeo_api_key ( api_key ) : headers = { 'A…" at bounding box center [178, 158] width 148 height 164
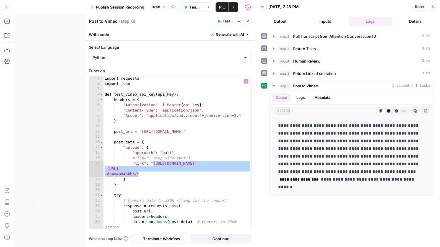
click at [171, 179] on div "import requests import json def test_vimeo_api_key ( api_key ) : headers = { 'A…" at bounding box center [178, 158] width 148 height 164
drag, startPoint x: 136, startPoint y: 175, endPoint x: 153, endPoint y: 165, distance: 19.2
click at [153, 165] on div "import requests import json def test_vimeo_api_key ( api_key ) : headers = { 'A…" at bounding box center [178, 158] width 148 height 164
paste textarea
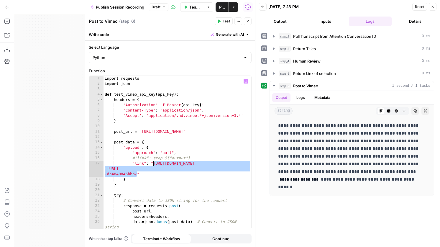
type textarea "**********"
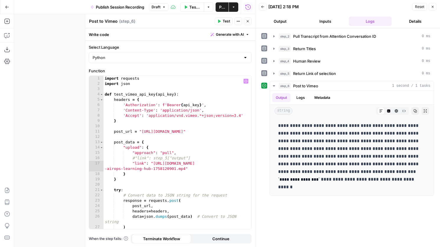
click at [228, 23] on span "Test" at bounding box center [226, 21] width 7 height 5
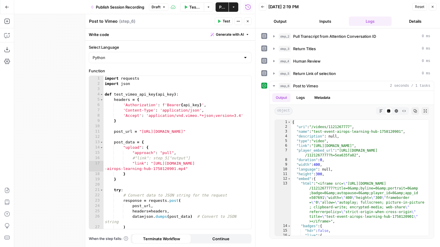
click at [9, 6] on icon "button" at bounding box center [7, 7] width 4 height 4
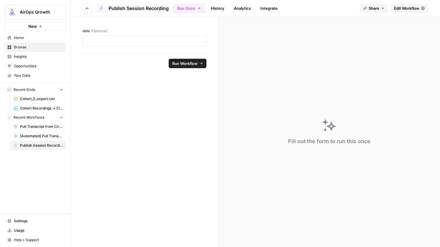
click at [85, 6] on button "Go back" at bounding box center [87, 8] width 9 height 9
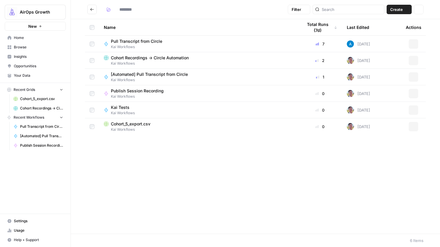
type input "**********"
click at [126, 109] on span "Kai Tests" at bounding box center [120, 107] width 19 height 6
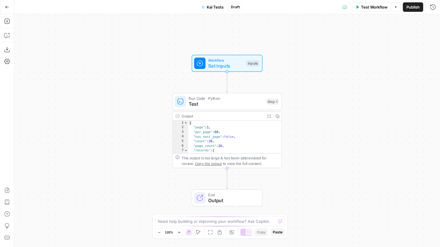
click at [231, 108] on div "Run Code · Python Test Step 1 Copy step Delete step Add Note Test" at bounding box center [227, 101] width 110 height 17
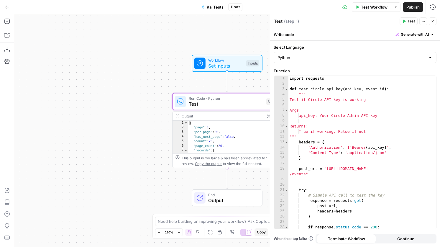
click at [266, 118] on button "Expand Output" at bounding box center [269, 116] width 9 height 9
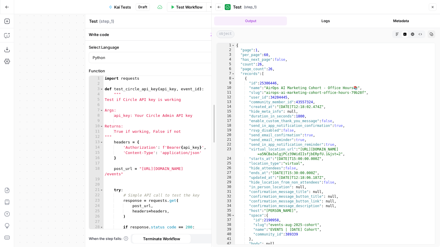
drag, startPoint x: 258, startPoint y: 125, endPoint x: 209, endPoint y: 125, distance: 48.7
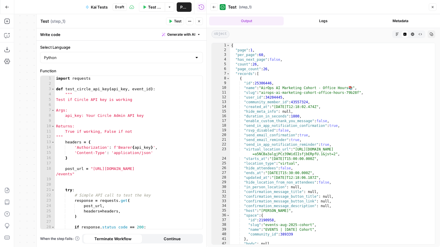
type textarea "**********"
click at [357, 125] on div "{ "page" : 1 , "per_page" : 60 , "has_next_page" : false , "count" : 26 , "page…" at bounding box center [332, 150] width 205 height 215
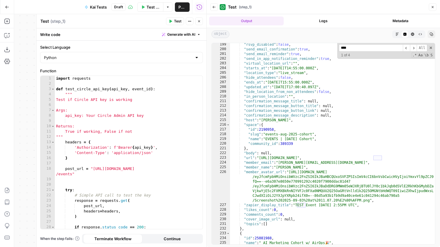
scroll to position [1110, 0]
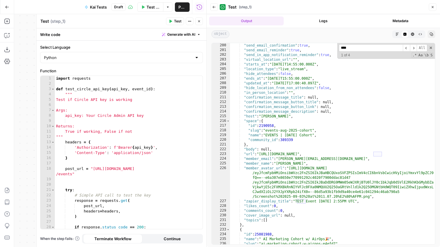
type input "****"
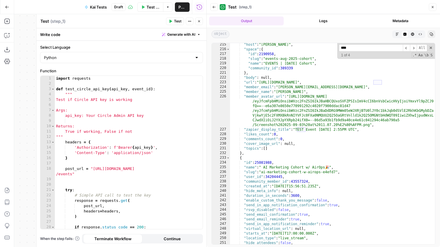
scroll to position [1181, 0]
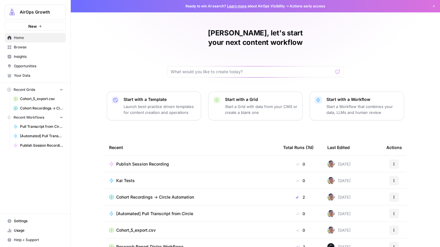
click at [46, 10] on span "AirOps Growth" at bounding box center [38, 12] width 36 height 6
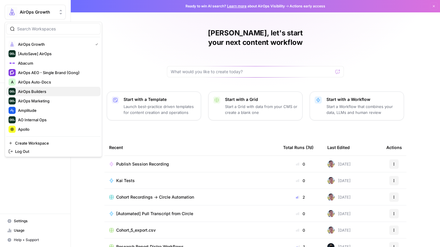
click at [44, 94] on span "AirOps Builders" at bounding box center [57, 92] width 78 height 6
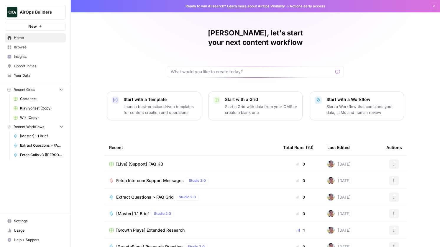
click at [150, 161] on span "[Live] [Support] FAQ KB" at bounding box center [139, 164] width 47 height 6
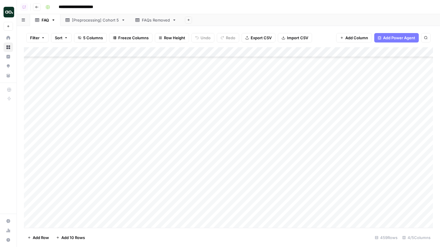
scroll to position [4445, 0]
click at [153, 118] on div "Add Column" at bounding box center [228, 137] width 409 height 181
click at [30, 94] on div "Add Column" at bounding box center [228, 137] width 409 height 181
click at [39, 239] on span "Delete 1 Row" at bounding box center [39, 238] width 24 height 6
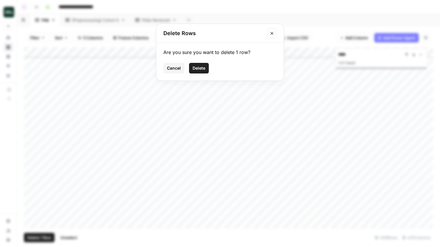
click at [205, 67] on button "Delete" at bounding box center [199, 68] width 20 height 11
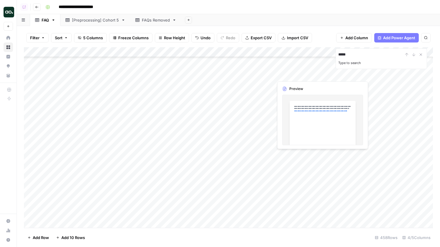
drag, startPoint x: 370, startPoint y: 54, endPoint x: 331, endPoint y: 55, distance: 39.6
click at [331, 55] on div "Add Column ***** Type to search" at bounding box center [228, 137] width 409 height 181
drag, startPoint x: 367, startPoint y: 55, endPoint x: 328, endPoint y: 54, distance: 39.0
click at [328, 54] on div "**********" at bounding box center [228, 137] width 409 height 181
drag, startPoint x: 364, startPoint y: 52, endPoint x: 336, endPoint y: 52, distance: 27.5
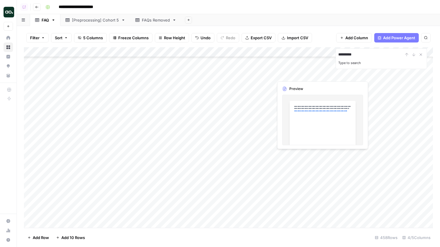
click at [336, 52] on div "********* Type to search" at bounding box center [382, 58] width 92 height 21
type input "*********"
click at [416, 52] on div "*********" at bounding box center [382, 54] width 86 height 7
click at [413, 54] on div "*********" at bounding box center [382, 54] width 86 height 7
click at [218, 112] on div "Add Column" at bounding box center [228, 137] width 409 height 181
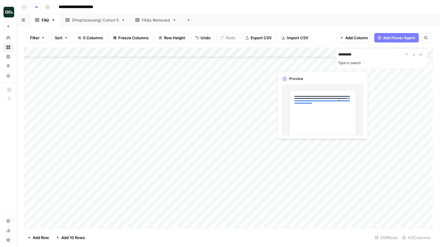
click at [355, 56] on input "*********" at bounding box center [371, 54] width 65 height 7
drag, startPoint x: 365, startPoint y: 56, endPoint x: 339, endPoint y: 55, distance: 25.4
click at [339, 55] on input "*********" at bounding box center [371, 54] width 65 height 7
type input "*"
click at [155, 147] on div "Add Column" at bounding box center [228, 137] width 409 height 181
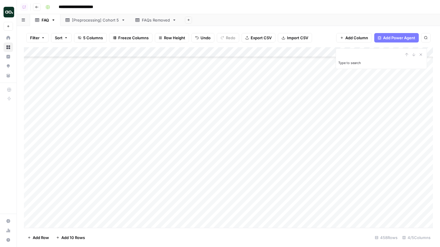
scroll to position [0, 0]
click at [206, 66] on div "Add Column" at bounding box center [228, 137] width 409 height 181
click at [341, 56] on input "Type to search" at bounding box center [371, 54] width 65 height 7
drag, startPoint x: 362, startPoint y: 53, endPoint x: 335, endPoint y: 53, distance: 26.6
click at [335, 53] on div "Add Column ******** Type to search" at bounding box center [228, 137] width 409 height 181
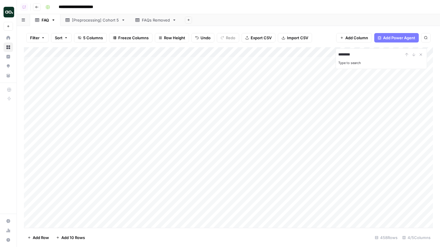
type input "********"
click at [264, 37] on span "Export CSV" at bounding box center [261, 38] width 21 height 6
click at [339, 122] on div "Add Column" at bounding box center [228, 137] width 409 height 181
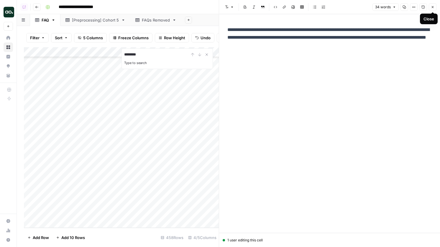
click at [432, 9] on icon "button" at bounding box center [433, 7] width 4 height 4
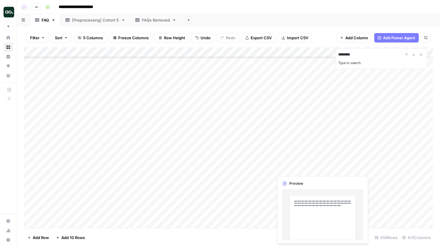
scroll to position [3776, 8]
click at [299, 169] on div "Add Column" at bounding box center [228, 137] width 409 height 181
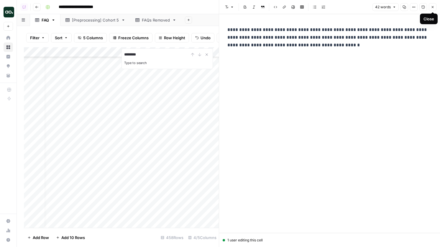
click at [434, 9] on icon "button" at bounding box center [433, 7] width 4 height 4
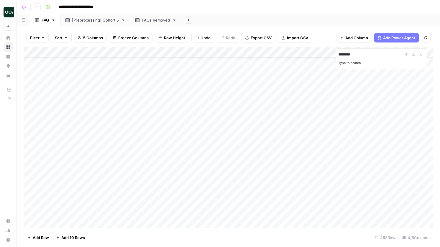
scroll to position [3776, 0]
click at [31, 169] on div "Add Column" at bounding box center [228, 137] width 409 height 181
click at [45, 235] on span "Delete 1 Row" at bounding box center [39, 238] width 24 height 6
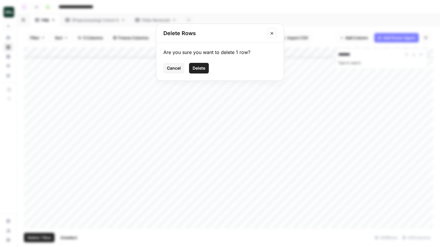
click at [198, 68] on span "Delete" at bounding box center [199, 68] width 13 height 6
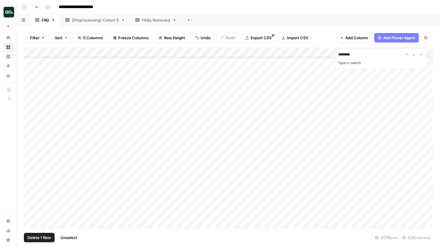
click at [31, 158] on div "Add Column" at bounding box center [228, 137] width 409 height 181
click at [40, 235] on span "Delete 1 Row" at bounding box center [39, 238] width 24 height 6
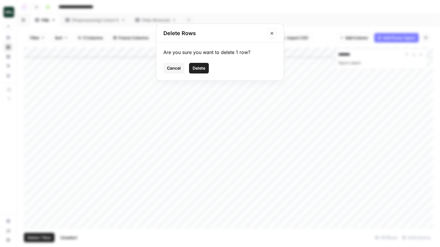
click at [190, 67] on button "Delete" at bounding box center [199, 68] width 20 height 11
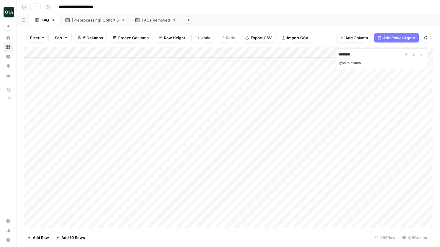
click at [372, 54] on input "********" at bounding box center [371, 54] width 65 height 7
click at [30, 122] on div "Add Column" at bounding box center [228, 137] width 409 height 181
click at [37, 236] on span "Delete 1 Row" at bounding box center [39, 238] width 24 height 6
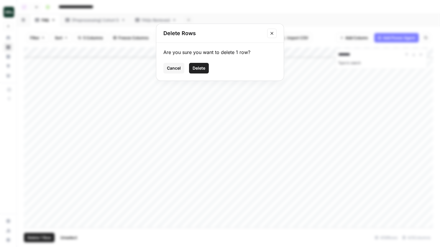
click at [195, 63] on button "Delete" at bounding box center [199, 68] width 20 height 11
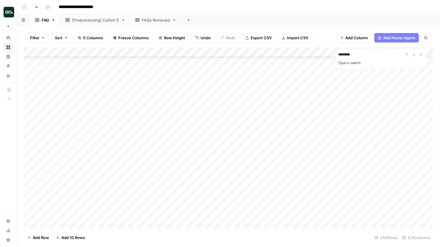
scroll to position [1792, 0]
click at [78, 167] on div "Add Column" at bounding box center [228, 137] width 409 height 181
click at [92, 182] on div "Add Column" at bounding box center [228, 137] width 409 height 181
click at [92, 178] on div "Add Column" at bounding box center [228, 137] width 409 height 181
click at [86, 187] on div "Add Column" at bounding box center [228, 137] width 409 height 181
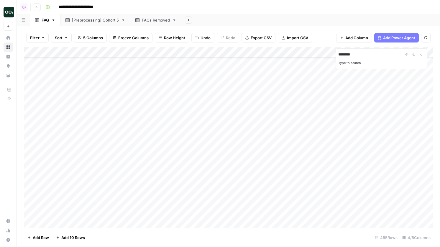
click at [106, 198] on div "Add Column" at bounding box center [228, 137] width 409 height 181
click at [118, 186] on div "Add Column" at bounding box center [228, 137] width 409 height 181
click at [315, 189] on div "Add Column" at bounding box center [228, 137] width 409 height 181
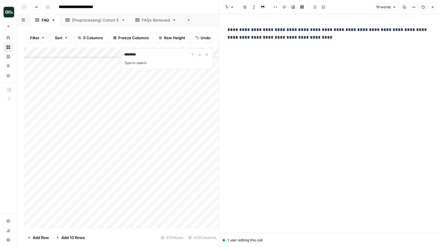
click at [430, 6] on button "Close" at bounding box center [433, 7] width 8 height 8
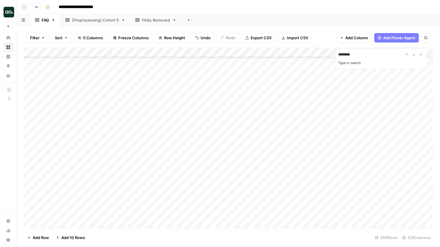
scroll to position [1861, 0]
click at [128, 127] on div "Add Column" at bounding box center [228, 137] width 409 height 181
click at [142, 142] on div "Add Column" at bounding box center [228, 137] width 409 height 181
click at [150, 147] on div "Add Column" at bounding box center [228, 137] width 409 height 181
click at [160, 156] on div "Add Column" at bounding box center [228, 137] width 409 height 181
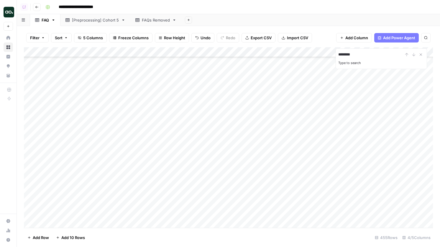
click at [172, 170] on div "Add Column" at bounding box center [228, 137] width 409 height 181
click at [182, 179] on div "Add Column" at bounding box center [228, 137] width 409 height 181
click at [164, 163] on div "Add Column" at bounding box center [228, 137] width 409 height 181
click at [181, 141] on div "Add Column" at bounding box center [228, 137] width 409 height 181
click at [173, 143] on div "Add Column" at bounding box center [228, 137] width 409 height 181
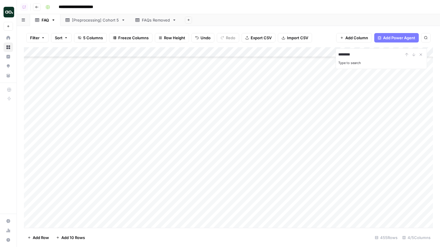
click at [155, 154] on div "Add Column" at bounding box center [228, 137] width 409 height 181
click at [165, 168] on div "Add Column" at bounding box center [228, 137] width 409 height 181
click at [164, 178] on div "Add Column" at bounding box center [228, 137] width 409 height 181
click at [171, 169] on div "Add Column" at bounding box center [228, 137] width 409 height 181
click at [299, 170] on div "Add Column" at bounding box center [228, 137] width 409 height 181
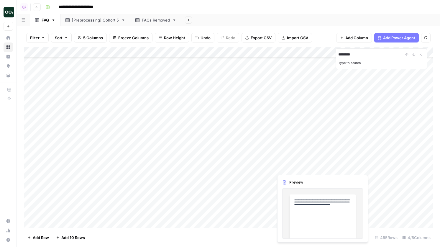
click at [299, 170] on div "Add Column" at bounding box center [228, 137] width 409 height 181
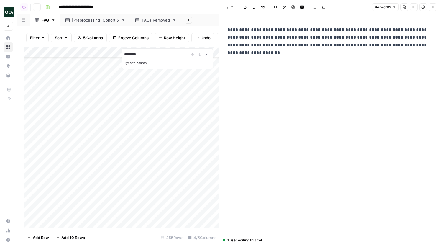
click at [432, 7] on icon "button" at bounding box center [433, 7] width 4 height 4
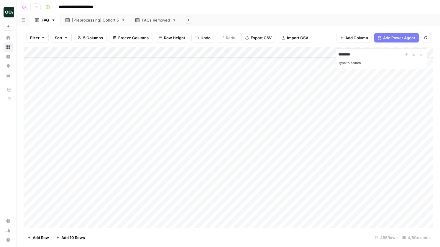
scroll to position [1889, 0]
click at [148, 148] on div "Add Column" at bounding box center [228, 137] width 409 height 181
click at [135, 163] on div "Add Column" at bounding box center [228, 137] width 409 height 181
click at [132, 170] on div "Add Column" at bounding box center [228, 137] width 409 height 181
click at [145, 180] on div "Add Column" at bounding box center [228, 137] width 409 height 181
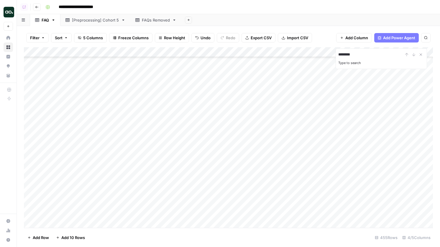
scroll to position [1976, 0]
click at [138, 115] on div "Add Column" at bounding box center [228, 137] width 409 height 181
click at [120, 132] on div "Add Column" at bounding box center [228, 137] width 409 height 181
click at [336, 133] on div "Add Column" at bounding box center [228, 137] width 409 height 181
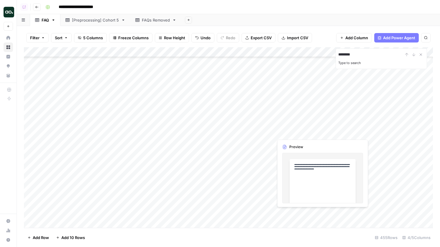
click at [336, 133] on div "Add Column" at bounding box center [228, 137] width 409 height 181
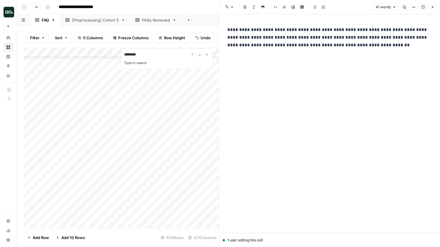
click at [433, 6] on icon "button" at bounding box center [433, 7] width 4 height 4
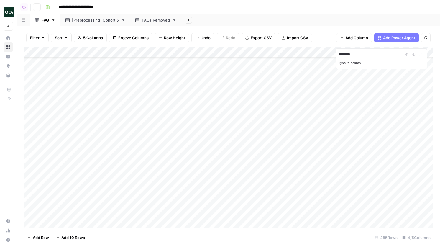
click at [118, 140] on div "Add Column" at bounding box center [228, 137] width 409 height 181
click at [110, 152] on div "Add Column" at bounding box center [228, 137] width 409 height 181
click at [110, 162] on div "Add Column" at bounding box center [228, 137] width 409 height 181
click at [30, 162] on div "Add Column" at bounding box center [228, 137] width 409 height 181
click at [42, 237] on span "Delete 1 Row" at bounding box center [39, 238] width 24 height 6
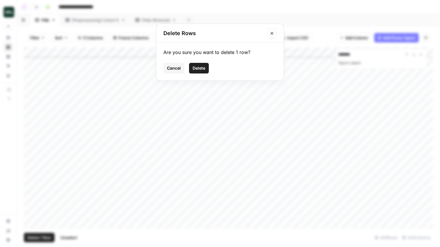
click at [196, 68] on span "Delete" at bounding box center [199, 68] width 13 height 6
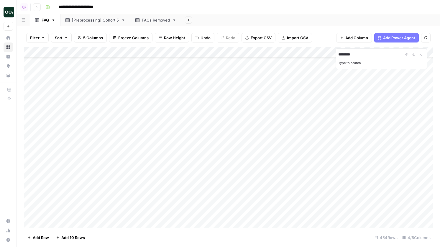
scroll to position [2111, 0]
click at [118, 135] on div "Add Column" at bounding box center [228, 137] width 409 height 181
click at [133, 148] on div "Add Column" at bounding box center [228, 137] width 409 height 181
click at [117, 156] on div "Add Column" at bounding box center [228, 137] width 409 height 181
click at [71, 147] on div "Add Column" at bounding box center [228, 137] width 409 height 181
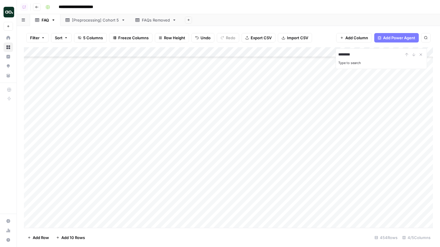
click at [153, 147] on div "Add Column" at bounding box center [228, 137] width 409 height 181
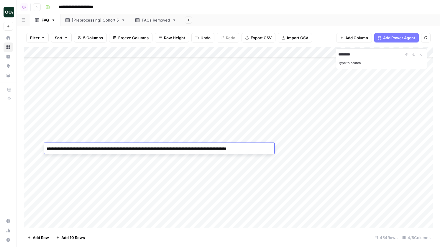
click at [152, 152] on textarea "**********" at bounding box center [159, 149] width 230 height 8
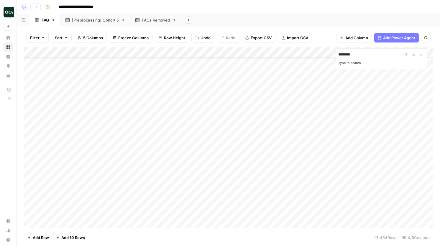
click at [152, 157] on div "Add Column" at bounding box center [228, 137] width 409 height 181
click at [30, 158] on div "Add Column" at bounding box center [228, 137] width 409 height 181
click at [39, 237] on span "Delete 1 Row" at bounding box center [39, 238] width 24 height 6
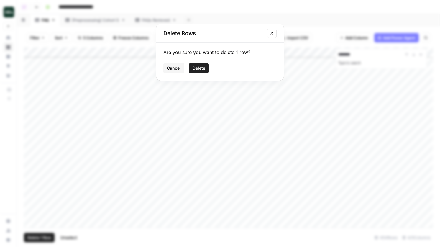
click at [204, 66] on span "Delete" at bounding box center [199, 68] width 13 height 6
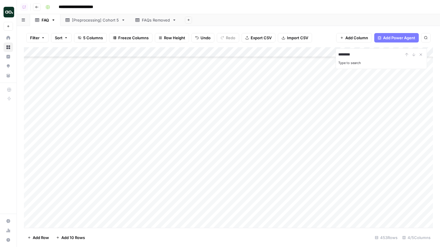
click at [103, 160] on div "Add Column" at bounding box center [228, 137] width 409 height 181
click at [311, 171] on div "Add Column" at bounding box center [228, 137] width 409 height 181
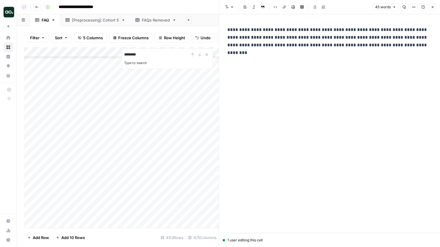
click at [435, 7] on button "Close" at bounding box center [433, 7] width 8 height 8
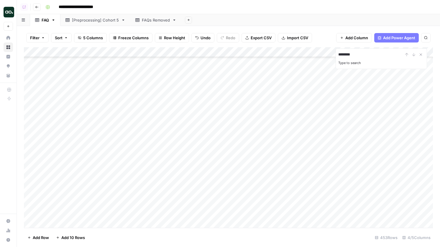
click at [158, 166] on div "Add Column" at bounding box center [228, 137] width 409 height 181
click at [158, 192] on div "Add Column" at bounding box center [228, 137] width 409 height 181
click at [294, 192] on div "Add Column" at bounding box center [228, 137] width 409 height 181
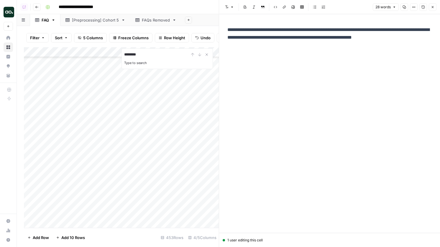
click at [433, 9] on button "Close" at bounding box center [433, 7] width 8 height 8
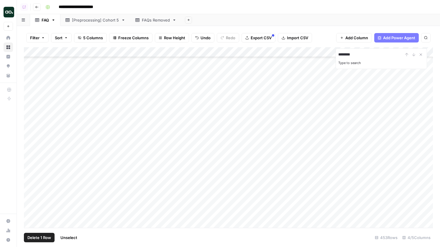
click at [30, 193] on div "Add Column" at bounding box center [228, 137] width 409 height 181
click at [43, 239] on span "Delete 1 Row" at bounding box center [39, 238] width 24 height 6
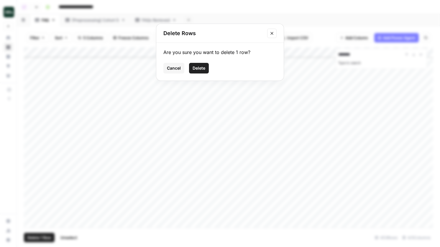
click at [196, 70] on span "Delete" at bounding box center [199, 68] width 13 height 6
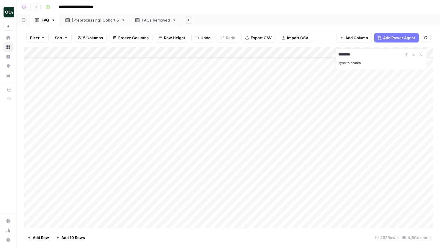
click at [133, 171] on div "Add Column" at bounding box center [228, 137] width 409 height 181
click at [31, 201] on div "Add Column" at bounding box center [228, 137] width 409 height 181
click at [34, 240] on span "Delete 1 Row" at bounding box center [39, 238] width 24 height 6
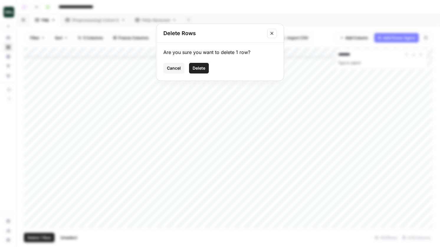
click at [197, 71] on span "Delete" at bounding box center [199, 68] width 13 height 6
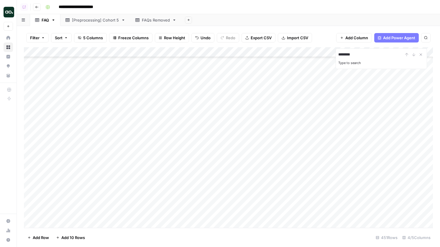
click at [89, 202] on div "Add Column" at bounding box center [228, 137] width 409 height 181
click at [30, 211] on div "Add Column" at bounding box center [228, 137] width 409 height 181
click at [49, 236] on span "Delete 1 Row" at bounding box center [39, 238] width 24 height 6
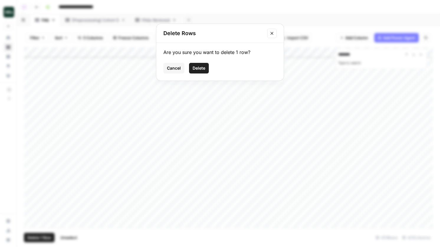
click at [213, 62] on div "Are you sure you want to delete 1 row? Cancel Delete" at bounding box center [220, 62] width 128 height 38
click at [206, 64] on button "Delete" at bounding box center [199, 68] width 20 height 11
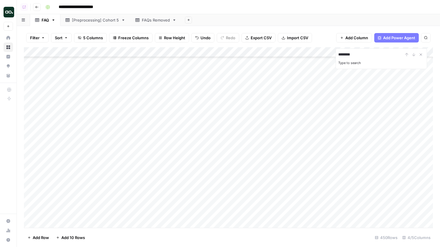
scroll to position [2167, 0]
click at [127, 175] on div "Add Column" at bounding box center [228, 137] width 409 height 181
click at [127, 179] on div "Add Column" at bounding box center [228, 137] width 409 height 181
click at [129, 194] on div "Add Column" at bounding box center [228, 137] width 409 height 181
click at [126, 201] on div "Add Column" at bounding box center [228, 137] width 409 height 181
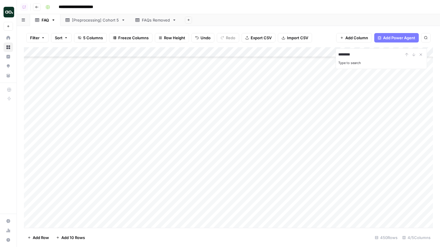
scroll to position [2201, 0]
click at [30, 170] on div "Add Column" at bounding box center [228, 137] width 409 height 181
click at [48, 236] on span "Delete 1 Row" at bounding box center [39, 238] width 24 height 6
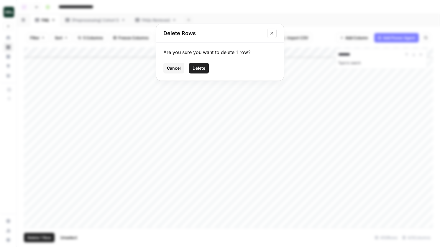
click at [203, 69] on span "Delete" at bounding box center [199, 68] width 13 height 6
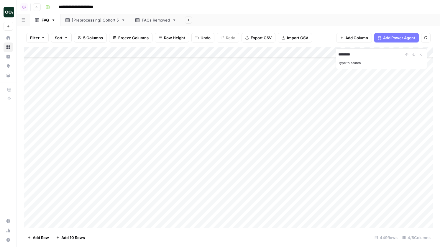
click at [111, 172] on div "Add Column" at bounding box center [228, 137] width 409 height 181
click at [146, 169] on div "Add Column" at bounding box center [228, 137] width 409 height 181
click at [174, 185] on div "Add Column" at bounding box center [228, 137] width 409 height 181
click at [163, 209] on div "Add Column" at bounding box center [228, 137] width 409 height 181
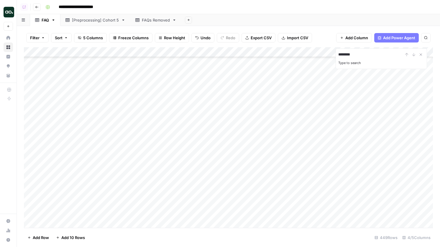
click at [163, 213] on div "Add Column" at bounding box center [228, 137] width 409 height 181
click at [30, 191] on div "Add Column" at bounding box center [228, 137] width 409 height 181
click at [43, 238] on span "Delete 1 Row" at bounding box center [39, 238] width 24 height 6
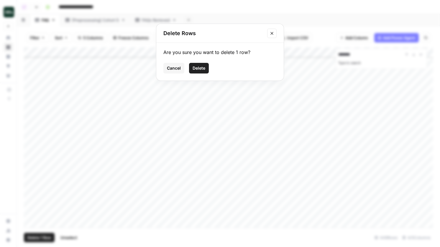
click at [207, 66] on button "Delete" at bounding box center [199, 68] width 20 height 11
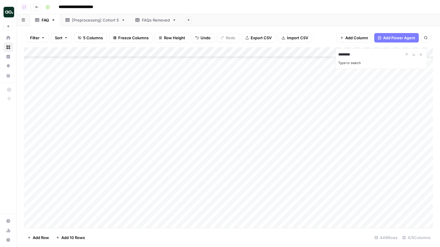
click at [106, 191] on div "Add Column" at bounding box center [228, 137] width 409 height 181
click at [121, 197] on div "Add Column" at bounding box center [228, 137] width 409 height 181
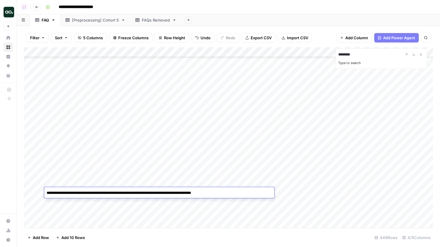
click at [123, 201] on div "Add Column" at bounding box center [228, 137] width 409 height 181
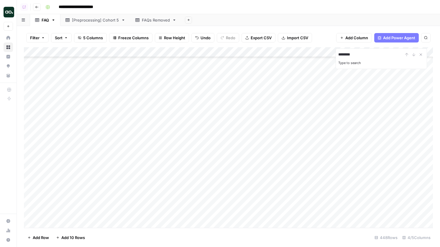
click at [31, 192] on div "Add Column" at bounding box center [228, 137] width 409 height 181
click at [47, 236] on span "Delete 1 Row" at bounding box center [39, 238] width 24 height 6
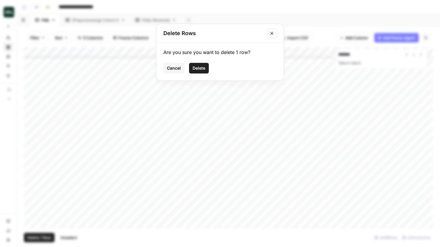
click at [202, 66] on span "Delete" at bounding box center [199, 68] width 13 height 6
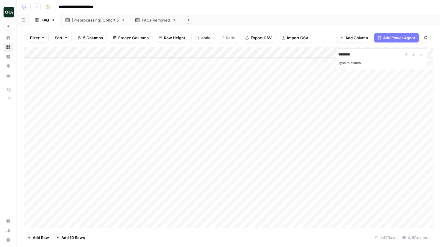
click at [111, 191] on div "Add Column" at bounding box center [228, 137] width 409 height 181
click at [185, 194] on div "Add Column" at bounding box center [228, 137] width 409 height 181
click at [167, 206] on div "Add Column" at bounding box center [228, 137] width 409 height 181
click at [117, 214] on div "Add Column" at bounding box center [228, 137] width 409 height 181
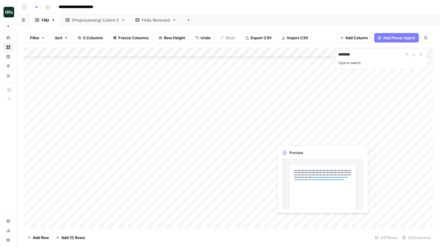
click at [311, 138] on div "Add Column" at bounding box center [228, 137] width 409 height 181
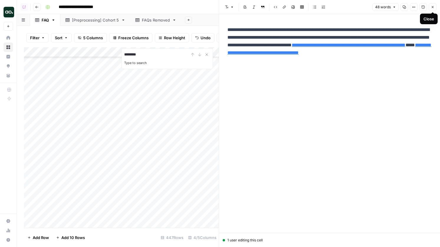
click at [434, 9] on button "Close" at bounding box center [433, 7] width 8 height 8
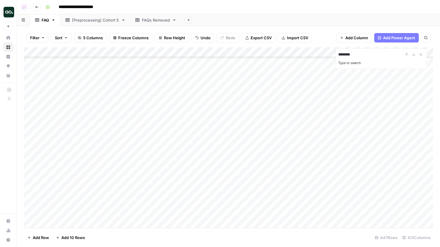
click at [29, 139] on div "Add Column" at bounding box center [228, 137] width 409 height 181
click at [45, 239] on span "Delete 1 Row" at bounding box center [39, 238] width 24 height 6
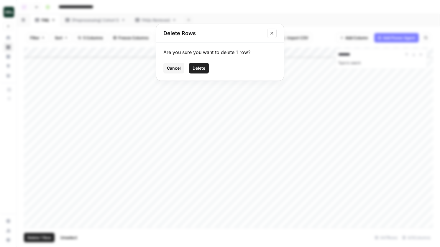
click at [199, 66] on span "Delete" at bounding box center [199, 68] width 13 height 6
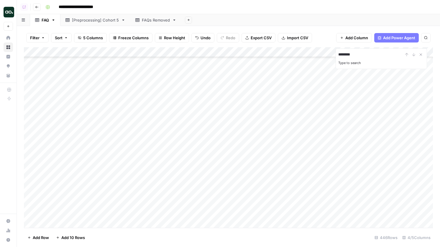
click at [126, 137] on div "Add Column" at bounding box center [228, 137] width 409 height 181
click at [156, 138] on div "Add Column" at bounding box center [228, 137] width 409 height 181
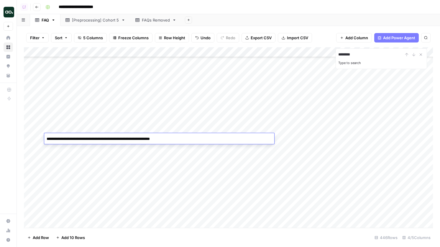
click at [156, 144] on div "Add Column" at bounding box center [228, 137] width 409 height 181
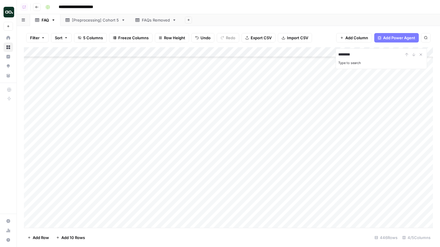
click at [156, 158] on div "Add Column" at bounding box center [228, 137] width 409 height 181
click at [303, 161] on div "Add Column" at bounding box center [228, 137] width 409 height 181
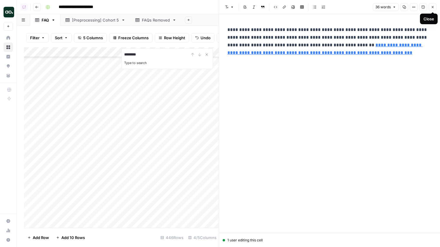
click at [432, 10] on button "Close" at bounding box center [433, 7] width 8 height 8
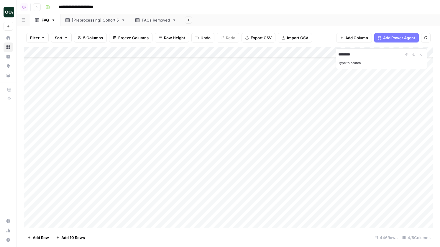
click at [167, 164] on div "Add Column" at bounding box center [228, 137] width 409 height 181
click at [176, 184] on div "Add Column" at bounding box center [228, 137] width 409 height 181
click at [34, 209] on div "Add Column" at bounding box center [228, 137] width 409 height 181
click at [42, 238] on span "Delete 1 Row" at bounding box center [39, 238] width 24 height 6
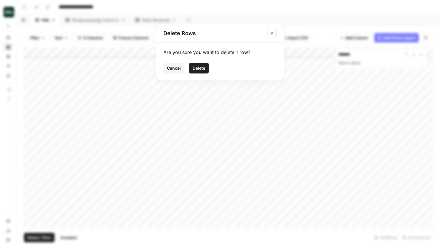
click at [201, 69] on span "Delete" at bounding box center [199, 68] width 13 height 6
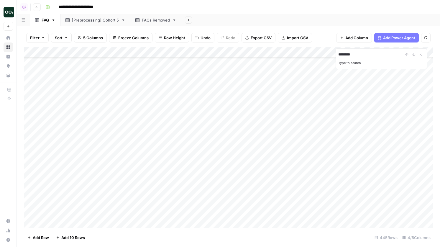
click at [108, 207] on div "Add Column" at bounding box center [228, 137] width 409 height 181
click at [280, 180] on div "Add Column" at bounding box center [228, 137] width 409 height 181
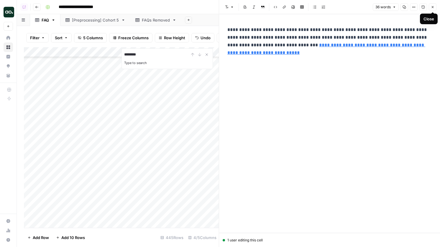
click at [432, 9] on button "Close" at bounding box center [433, 7] width 8 height 8
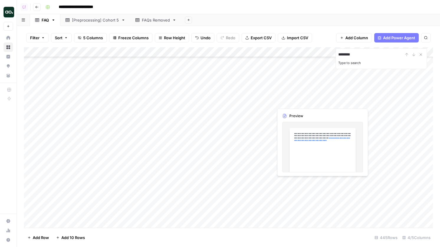
click at [285, 181] on div "Add Column" at bounding box center [228, 137] width 409 height 181
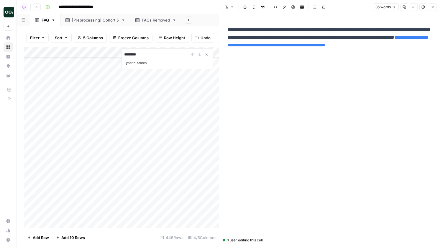
click at [432, 9] on button "Close" at bounding box center [433, 7] width 8 height 8
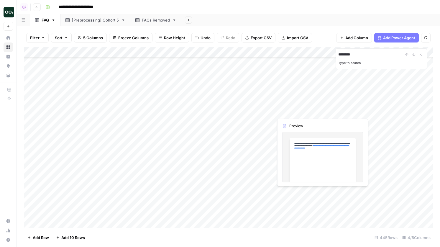
click at [290, 188] on div "Add Column" at bounding box center [228, 137] width 409 height 181
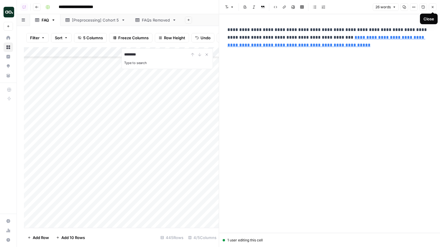
click at [433, 8] on icon "button" at bounding box center [433, 7] width 4 height 4
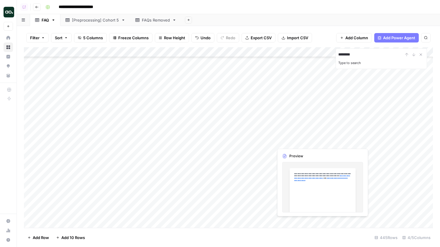
click at [313, 223] on div "Add Column" at bounding box center [228, 137] width 409 height 181
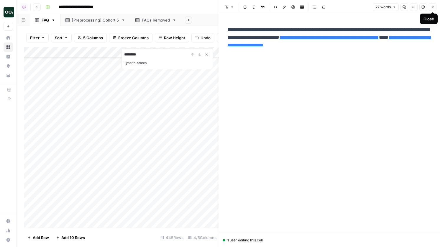
click at [434, 5] on button "Close" at bounding box center [433, 7] width 8 height 8
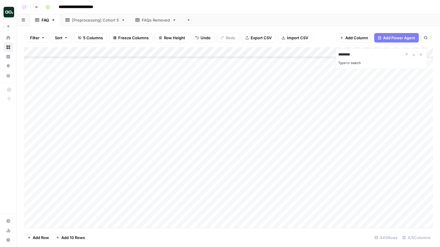
click at [174, 216] on div "Add Column" at bounding box center [228, 137] width 409 height 181
click at [158, 226] on div "Add Column" at bounding box center [228, 137] width 409 height 181
click at [298, 223] on div "Add Column" at bounding box center [228, 137] width 409 height 181
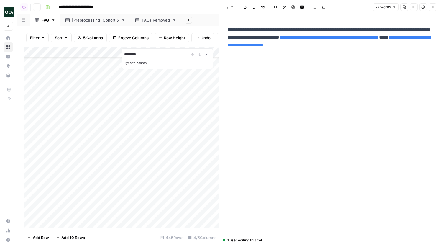
click at [433, 9] on button "Close" at bounding box center [433, 7] width 8 height 8
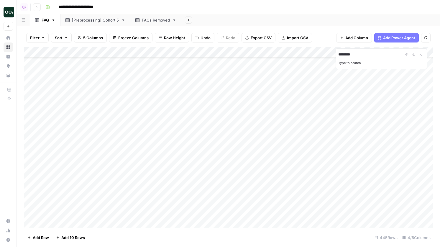
scroll to position [2454, 0]
click at [212, 167] on div "Add Column" at bounding box center [228, 137] width 409 height 181
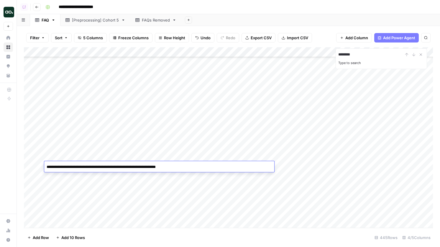
click at [141, 153] on div "Add Column" at bounding box center [228, 137] width 409 height 181
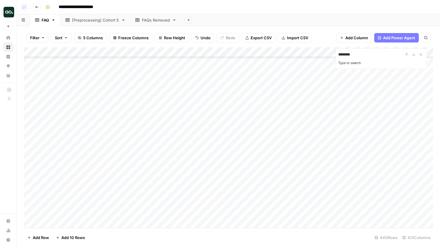
click at [31, 154] on div "Add Column" at bounding box center [228, 137] width 409 height 181
click at [126, 112] on div "Add Column" at bounding box center [228, 137] width 409 height 181
click at [32, 115] on div "Add Column" at bounding box center [228, 137] width 409 height 181
click at [40, 238] on span "Delete 1 Row" at bounding box center [39, 238] width 24 height 6
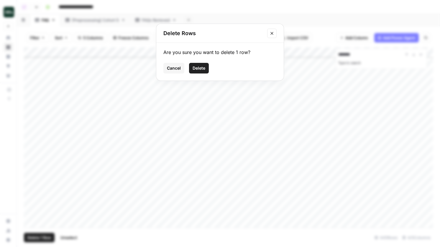
click at [195, 69] on span "Delete" at bounding box center [199, 68] width 13 height 6
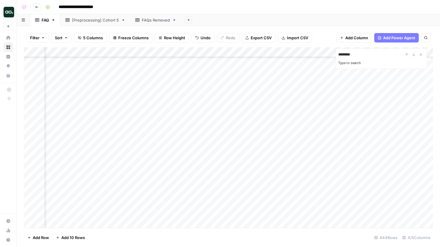
scroll to position [2546, 0]
click at [101, 34] on button "5 Columns" at bounding box center [90, 37] width 33 height 9
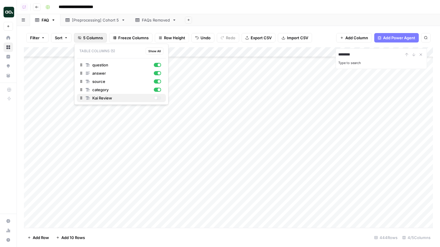
click at [156, 99] on div "button" at bounding box center [155, 98] width 3 height 3
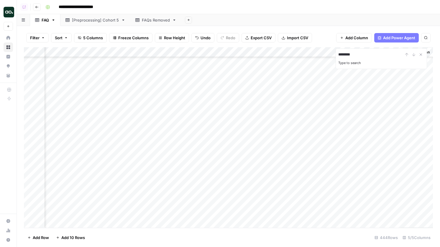
drag, startPoint x: 326, startPoint y: 54, endPoint x: 133, endPoint y: 50, distance: 192.2
click at [133, 50] on div "Add Column" at bounding box center [228, 137] width 409 height 181
click at [294, 100] on div "Add Column" at bounding box center [228, 137] width 409 height 181
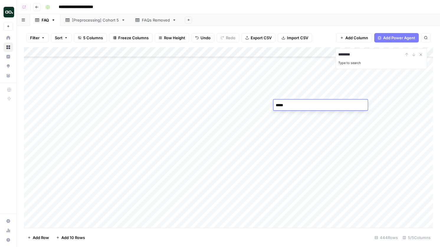
type textarea "******"
click at [290, 99] on div "Add Column" at bounding box center [228, 137] width 409 height 181
click at [291, 95] on div "Add Column" at bounding box center [228, 137] width 409 height 181
type textarea "******"
click at [301, 118] on div "Add Column" at bounding box center [228, 137] width 409 height 181
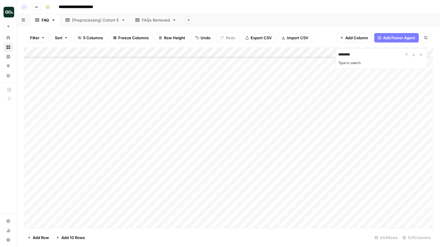
click at [298, 123] on div "Add Column" at bounding box center [228, 137] width 409 height 181
click at [294, 112] on div "Add Column" at bounding box center [228, 137] width 409 height 181
type textarea "******"
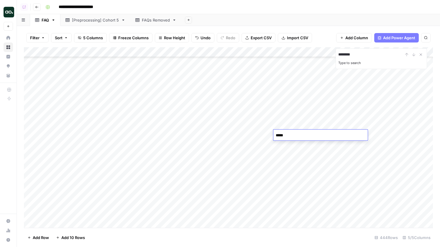
type textarea "******"
click at [278, 156] on div "Add Column" at bounding box center [228, 137] width 409 height 181
click at [287, 166] on div "Add Column" at bounding box center [228, 137] width 409 height 181
click at [130, 153] on div "Add Column" at bounding box center [228, 137] width 409 height 181
click at [282, 158] on div "Add Column" at bounding box center [228, 137] width 409 height 181
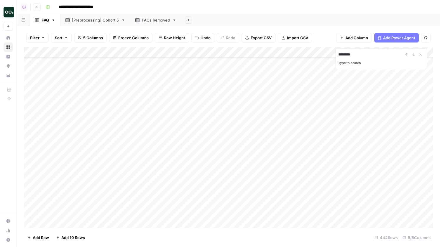
click at [305, 164] on div "Add Column" at bounding box center [228, 137] width 409 height 181
click at [291, 165] on div "Add Column" at bounding box center [228, 137] width 409 height 181
type textarea "******"
click at [285, 183] on div "Add Column" at bounding box center [228, 137] width 409 height 181
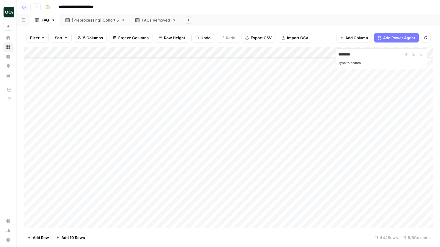
click at [306, 162] on div "Add Column" at bounding box center [228, 137] width 409 height 181
click at [310, 167] on textarea at bounding box center [321, 165] width 94 height 8
click at [308, 175] on div "Add Column" at bounding box center [228, 137] width 409 height 181
click at [284, 183] on div "Add Column" at bounding box center [228, 137] width 409 height 181
click at [286, 184] on div "Add Column" at bounding box center [228, 137] width 409 height 181
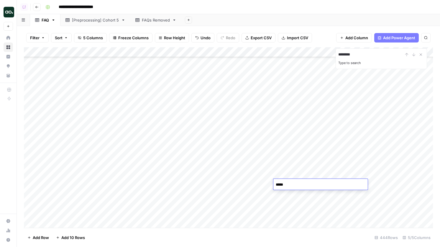
type textarea "******"
click at [302, 206] on div "Add Column" at bounding box center [228, 137] width 409 height 181
click at [303, 216] on div "Add Column" at bounding box center [228, 137] width 409 height 181
click at [289, 212] on div "Add Column" at bounding box center [228, 137] width 409 height 181
type textarea "******"
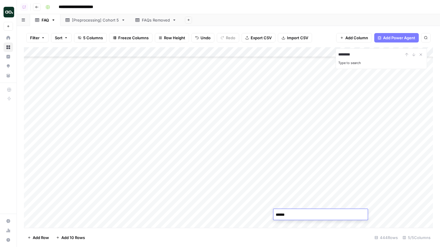
click at [288, 198] on div "Add Column" at bounding box center [228, 137] width 409 height 181
click at [28, 73] on div "Add Column" at bounding box center [228, 137] width 409 height 181
click at [30, 82] on div "Add Column" at bounding box center [228, 137] width 409 height 181
click at [31, 90] on div "Add Column" at bounding box center [228, 137] width 409 height 181
click at [31, 93] on div "Add Column" at bounding box center [228, 137] width 409 height 181
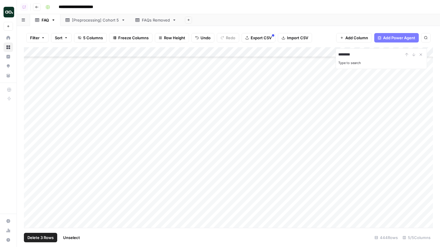
click at [31, 102] on div "Add Column" at bounding box center [228, 137] width 409 height 181
click at [31, 114] on div "Add Column" at bounding box center [228, 137] width 409 height 181
click at [32, 143] on div "Add Column" at bounding box center [228, 137] width 409 height 181
click at [32, 187] on div "Add Column" at bounding box center [228, 137] width 409 height 181
click at [32, 214] on div "Add Column" at bounding box center [228, 137] width 409 height 181
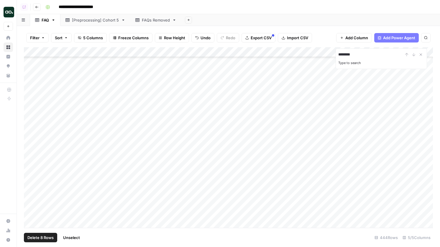
click at [37, 239] on span "Delete 8 Rows" at bounding box center [40, 238] width 26 height 6
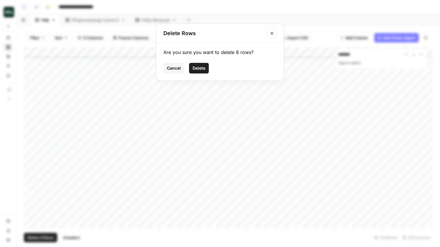
click at [206, 73] on button "Delete" at bounding box center [199, 68] width 20 height 11
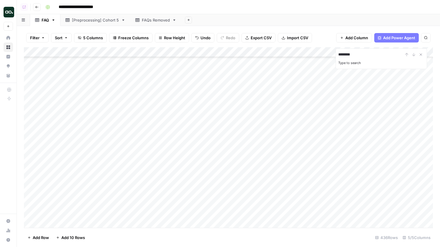
click at [148, 82] on div "Add Column" at bounding box center [228, 137] width 409 height 181
click at [158, 75] on div "Add Column" at bounding box center [228, 137] width 409 height 181
click at [166, 84] on div "Add Column" at bounding box center [228, 137] width 409 height 181
click at [135, 151] on div "Add Column" at bounding box center [228, 137] width 409 height 181
click at [31, 165] on div "Add Column" at bounding box center [228, 137] width 409 height 181
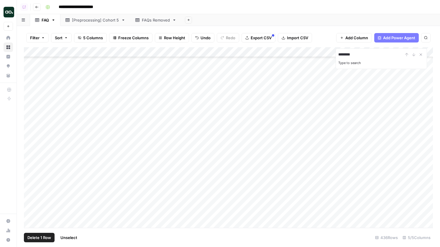
click at [29, 164] on div "Add Column" at bounding box center [228, 137] width 409 height 181
click at [32, 134] on div "Add Column" at bounding box center [228, 137] width 409 height 181
click at [377, 135] on div "Add Column" at bounding box center [228, 137] width 409 height 181
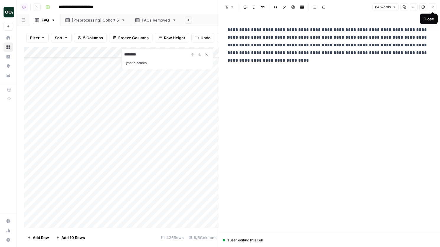
click at [434, 8] on icon "button" at bounding box center [433, 7] width 4 height 4
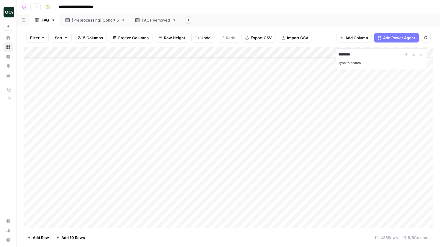
click at [30, 132] on div "Add Column" at bounding box center [228, 137] width 409 height 181
click at [43, 236] on span "Delete 1 Row" at bounding box center [39, 238] width 24 height 6
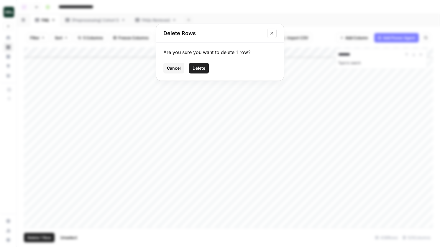
click at [196, 71] on span "Delete" at bounding box center [199, 68] width 13 height 6
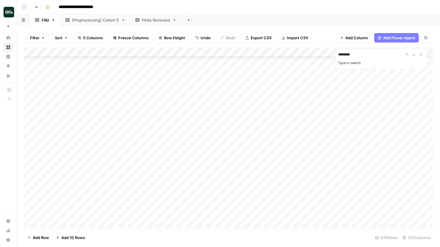
click at [119, 134] on div "Add Column" at bounding box center [228, 137] width 409 height 181
click at [134, 126] on div "Add Column" at bounding box center [228, 137] width 409 height 181
click at [31, 111] on div "Add Column" at bounding box center [228, 137] width 409 height 181
click at [39, 238] on span "Delete 1 Row" at bounding box center [39, 238] width 24 height 6
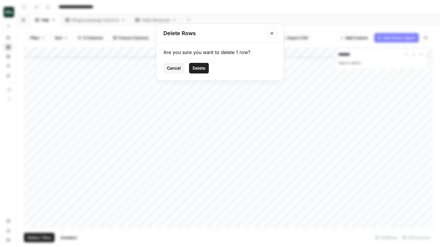
click at [206, 66] on button "Delete" at bounding box center [199, 68] width 20 height 11
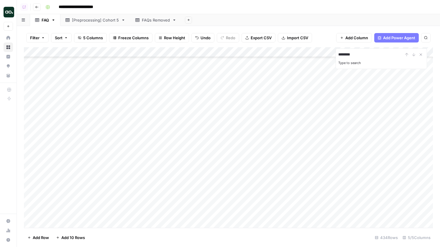
click at [91, 114] on div "Add Column" at bounding box center [228, 137] width 409 height 181
click at [240, 113] on div "Add Column" at bounding box center [228, 137] width 409 height 181
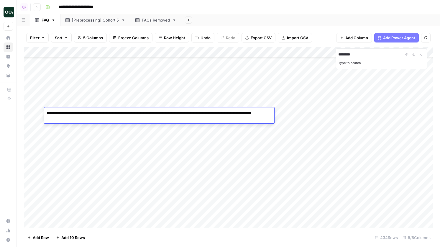
click at [177, 132] on div "Add Column" at bounding box center [228, 137] width 409 height 181
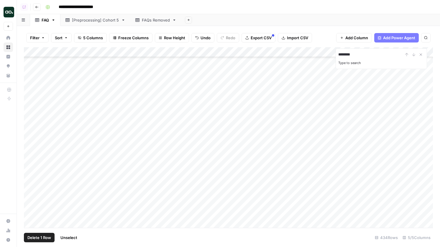
click at [31, 112] on div "Add Column" at bounding box center [228, 137] width 409 height 181
click at [35, 236] on span "Delete 1 Row" at bounding box center [39, 238] width 24 height 6
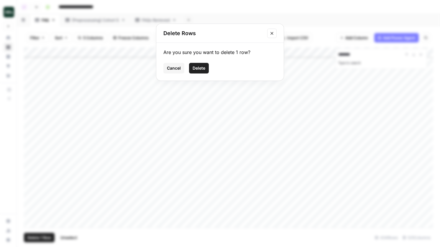
click at [196, 68] on span "Delete" at bounding box center [199, 68] width 13 height 6
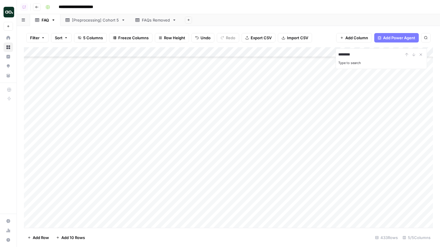
click at [80, 115] on div "Add Column" at bounding box center [228, 137] width 409 height 181
click at [84, 127] on div "Add Column" at bounding box center [228, 137] width 409 height 181
click at [89, 133] on div "Add Column" at bounding box center [228, 137] width 409 height 181
click at [90, 143] on div "Add Column" at bounding box center [228, 137] width 409 height 181
click at [421, 55] on icon "Close Search" at bounding box center [421, 54] width 5 height 5
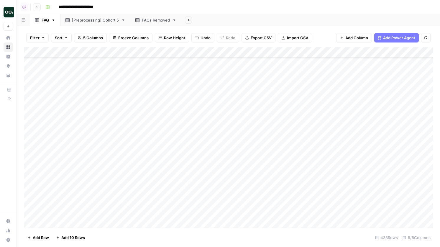
click at [140, 154] on div "Add Column" at bounding box center [228, 137] width 409 height 181
click at [97, 108] on div "Add Column" at bounding box center [228, 137] width 409 height 181
click at [31, 96] on div "Add Column" at bounding box center [228, 137] width 409 height 181
click at [38, 239] on span "Delete 1 Row" at bounding box center [39, 238] width 24 height 6
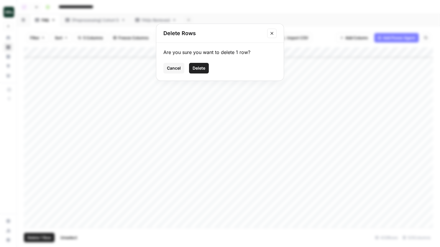
click at [201, 65] on span "Delete" at bounding box center [199, 68] width 13 height 6
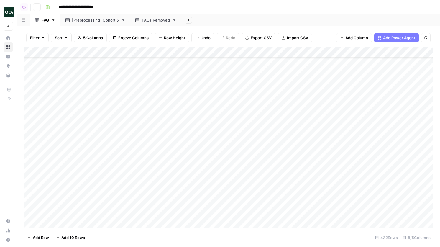
click at [140, 100] on div "Add Column" at bounding box center [228, 137] width 409 height 181
click at [30, 96] on div "Add Column" at bounding box center [228, 137] width 409 height 181
click at [48, 238] on span "Delete 1 Row" at bounding box center [39, 238] width 24 height 6
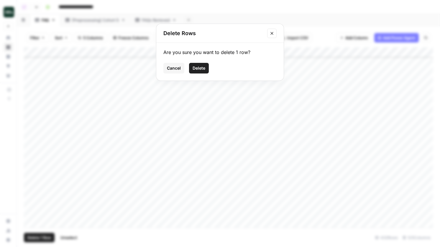
click at [201, 70] on span "Delete" at bounding box center [199, 68] width 13 height 6
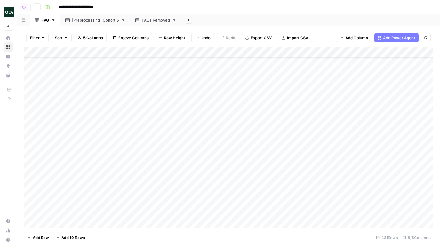
click at [157, 94] on div "Add Column" at bounding box center [228, 137] width 409 height 181
click at [146, 108] on div "Add Column" at bounding box center [228, 137] width 409 height 181
click at [31, 107] on div "Add Column" at bounding box center [228, 137] width 409 height 181
click at [147, 116] on div "Add Column" at bounding box center [228, 137] width 409 height 181
click at [92, 122] on div "Add Column" at bounding box center [228, 137] width 409 height 181
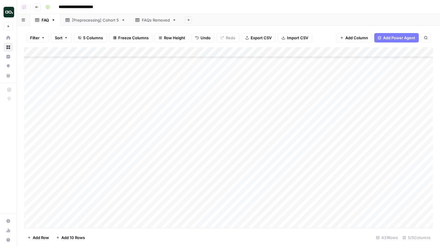
click at [112, 131] on div "Add Column" at bounding box center [228, 137] width 409 height 181
click at [116, 137] on div "Add Column" at bounding box center [228, 137] width 409 height 181
click at [154, 146] on div "Add Column" at bounding box center [228, 137] width 409 height 181
click at [246, 90] on div "Add Column" at bounding box center [228, 137] width 409 height 181
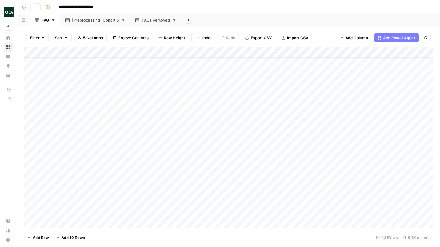
click at [245, 81] on div "Add Column" at bounding box center [228, 137] width 409 height 181
click at [237, 93] on div "Add Column" at bounding box center [228, 137] width 409 height 181
click at [220, 102] on div "Add Column" at bounding box center [228, 137] width 409 height 181
click at [195, 115] on div "Add Column" at bounding box center [228, 137] width 409 height 181
click at [159, 102] on div "Add Column" at bounding box center [228, 137] width 409 height 181
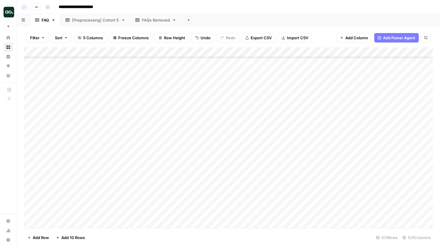
click at [160, 111] on div "Add Column" at bounding box center [228, 137] width 409 height 181
click at [161, 126] on div "Add Column" at bounding box center [228, 137] width 409 height 181
click at [172, 133] on div "Add Column" at bounding box center [228, 137] width 409 height 181
click at [128, 142] on div "Add Column" at bounding box center [228, 137] width 409 height 181
click at [136, 154] on div "Add Column" at bounding box center [228, 137] width 409 height 181
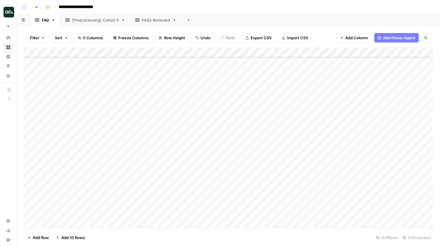
scroll to position [2846, 0]
click at [31, 187] on div "Add Column" at bounding box center [228, 137] width 409 height 181
click at [44, 241] on button "Delete 1 Row" at bounding box center [39, 237] width 31 height 9
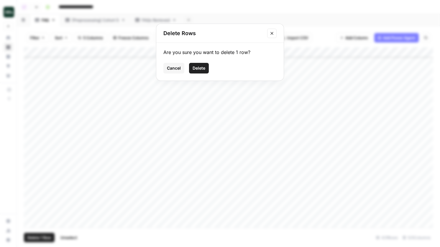
click at [209, 65] on button "Delete" at bounding box center [199, 68] width 20 height 11
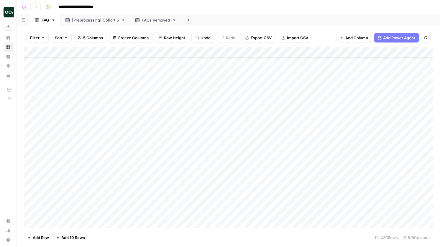
click at [27, 176] on div "Add Column" at bounding box center [228, 137] width 409 height 181
click at [31, 179] on div "Add Column" at bounding box center [228, 137] width 409 height 181
click at [37, 238] on span "Delete 1 Row" at bounding box center [39, 238] width 24 height 6
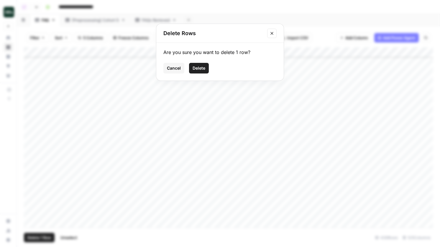
click at [198, 68] on span "Delete" at bounding box center [199, 68] width 13 height 6
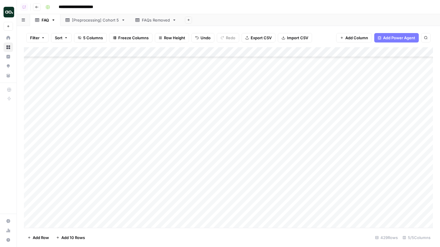
click at [30, 186] on div "Add Column" at bounding box center [228, 137] width 409 height 181
click at [51, 241] on button "Delete 1 Row" at bounding box center [39, 237] width 31 height 9
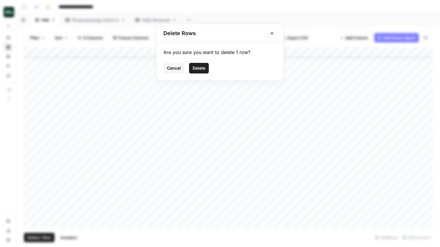
click at [205, 72] on button "Delete" at bounding box center [199, 68] width 20 height 11
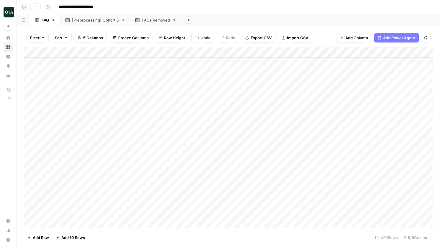
scroll to position [2951, 0]
click at [31, 142] on div "Add Column" at bounding box center [228, 137] width 409 height 181
click at [46, 239] on span "Delete 1 Row" at bounding box center [39, 238] width 24 height 6
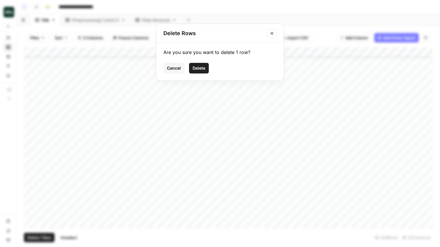
click at [205, 68] on span "Delete" at bounding box center [199, 68] width 13 height 6
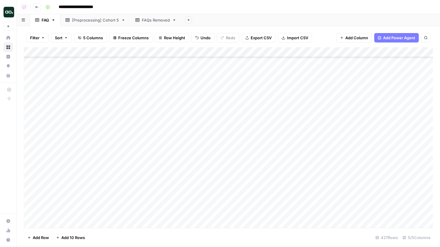
click at [133, 140] on div "Add Column" at bounding box center [228, 137] width 409 height 181
click at [389, 139] on div "Add Column" at bounding box center [228, 137] width 409 height 181
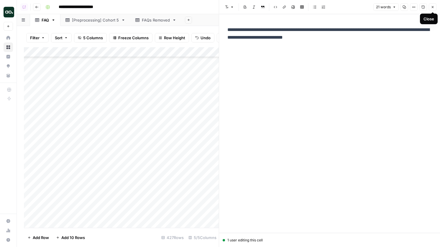
click at [431, 6] on button "Close" at bounding box center [433, 7] width 8 height 8
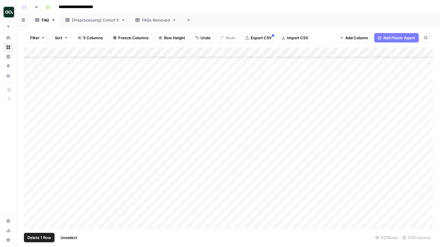
click at [31, 142] on div "Add Column" at bounding box center [228, 137] width 409 height 181
click at [45, 240] on span "Delete 1 Row" at bounding box center [39, 238] width 24 height 6
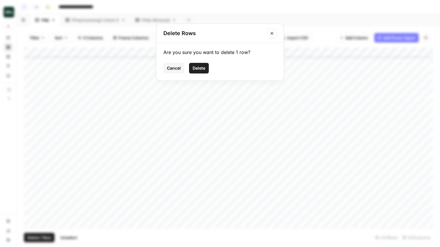
click at [274, 35] on icon "Close modal" at bounding box center [272, 33] width 5 height 5
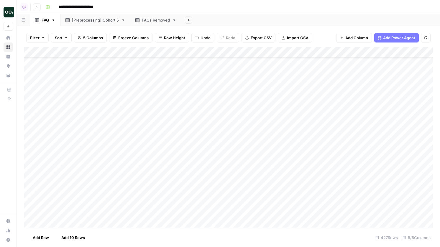
click at [30, 143] on div "Add Column" at bounding box center [228, 137] width 409 height 181
click at [384, 171] on div "Add Column" at bounding box center [228, 137] width 409 height 181
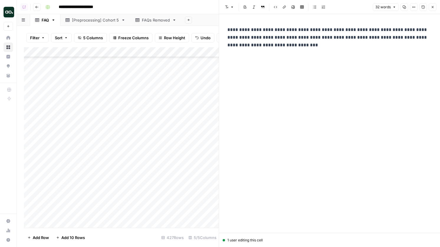
click at [432, 4] on button "Close" at bounding box center [433, 7] width 8 height 8
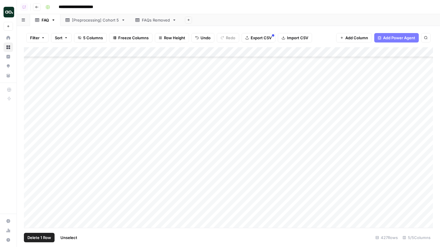
click at [32, 171] on div "Add Column" at bounding box center [228, 137] width 409 height 181
click at [48, 239] on span "Delete 1 Row" at bounding box center [39, 238] width 24 height 6
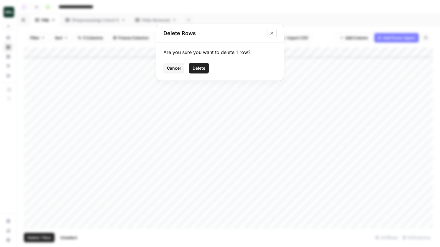
click at [197, 63] on button "Delete" at bounding box center [199, 68] width 20 height 11
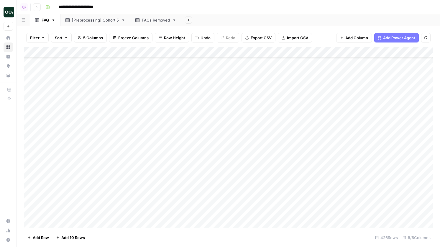
click at [388, 183] on div "Add Column" at bounding box center [228, 137] width 409 height 181
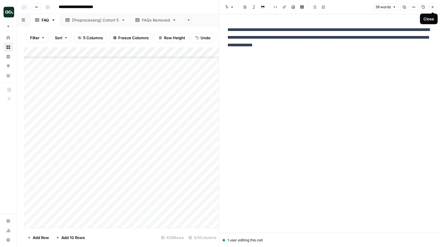
click at [431, 9] on button "Close" at bounding box center [433, 7] width 8 height 8
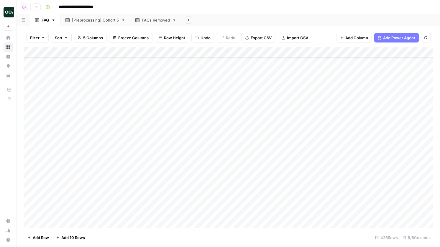
click at [35, 183] on div "Add Column" at bounding box center [228, 137] width 409 height 181
click at [31, 182] on div "Add Column" at bounding box center [228, 137] width 409 height 181
click at [47, 236] on span "Delete 1 Row" at bounding box center [39, 238] width 24 height 6
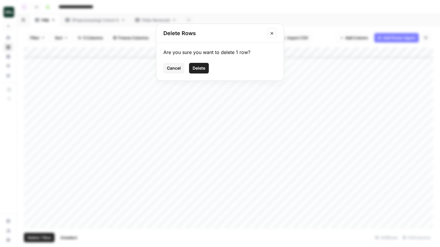
click at [206, 69] on button "Delete" at bounding box center [199, 68] width 20 height 11
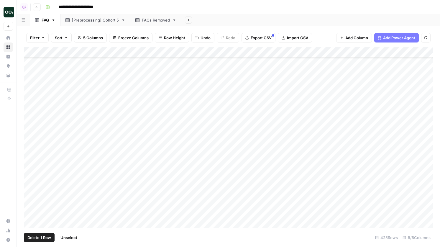
click at [32, 192] on div "Add Column" at bounding box center [228, 137] width 409 height 181
click at [33, 190] on div "Add Column" at bounding box center [228, 137] width 409 height 181
click at [123, 175] on div "Add Column" at bounding box center [228, 137] width 409 height 181
click at [381, 173] on div "Add Column" at bounding box center [228, 137] width 409 height 181
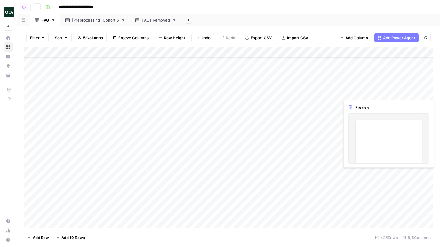
click at [381, 173] on div "Add Column" at bounding box center [228, 137] width 409 height 181
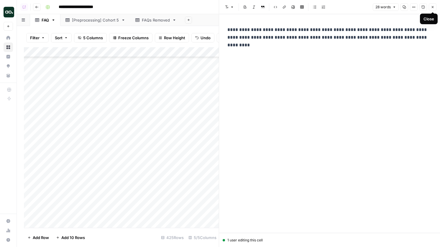
click at [432, 8] on icon "button" at bounding box center [433, 7] width 4 height 4
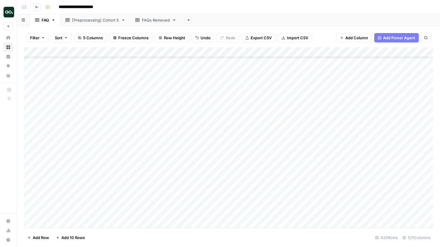
scroll to position [3114, 0]
click at [97, 100] on div "Add Column" at bounding box center [228, 137] width 409 height 181
click at [98, 109] on div "Add Column" at bounding box center [228, 137] width 409 height 181
click at [99, 116] on div "Add Column" at bounding box center [228, 137] width 409 height 181
click at [97, 112] on div "Add Column" at bounding box center [228, 137] width 409 height 181
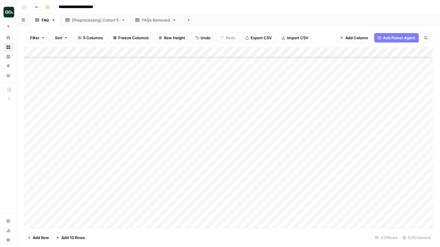
click at [72, 120] on div "Add Column" at bounding box center [228, 137] width 409 height 181
click at [76, 129] on div "Add Column" at bounding box center [228, 137] width 409 height 181
click at [29, 130] on div "Add Column" at bounding box center [228, 137] width 409 height 181
click at [31, 118] on div "Add Column" at bounding box center [228, 137] width 409 height 181
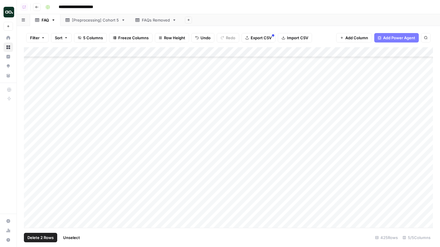
scroll to position [3232, 0]
click at [31, 122] on div "Add Column" at bounding box center [228, 137] width 409 height 181
click at [43, 233] on button "Delete 3 Rows" at bounding box center [40, 237] width 33 height 9
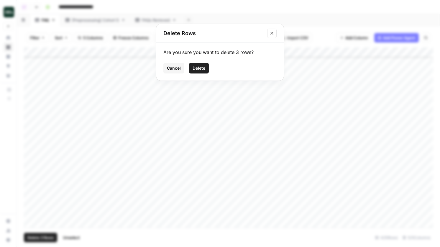
click at [201, 72] on button "Delete" at bounding box center [199, 68] width 20 height 11
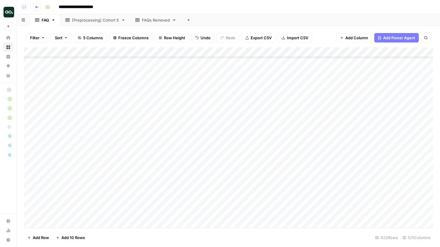
scroll to position [3224, 0]
click at [31, 90] on div "Add Column" at bounding box center [228, 137] width 409 height 181
click at [48, 236] on span "Delete 1 Row" at bounding box center [39, 238] width 24 height 6
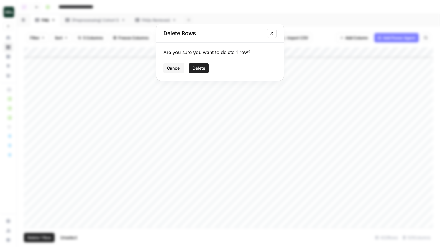
click at [202, 68] on span "Delete" at bounding box center [199, 68] width 13 height 6
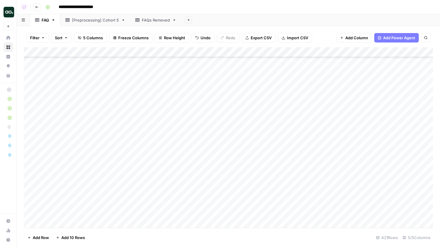
scroll to position [3253, 0]
click at [30, 80] on div "Add Column" at bounding box center [228, 137] width 409 height 181
click at [43, 237] on span "Delete 1 Row" at bounding box center [39, 238] width 24 height 6
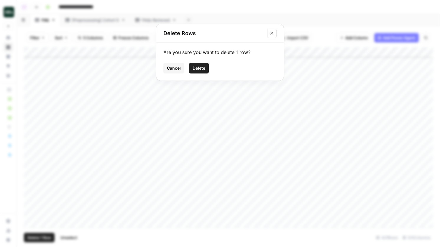
click at [195, 66] on span "Delete" at bounding box center [199, 68] width 13 height 6
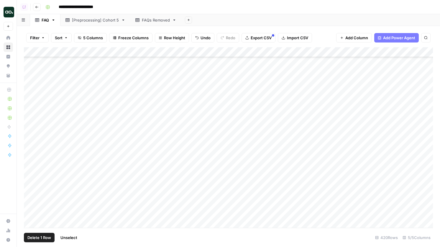
click at [31, 78] on div "Add Column" at bounding box center [228, 137] width 409 height 181
click at [50, 238] on span "Delete 1 Row" at bounding box center [39, 238] width 24 height 6
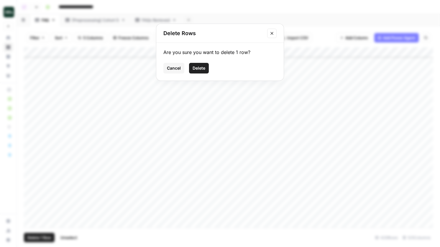
click at [205, 70] on span "Delete" at bounding box center [199, 68] width 13 height 6
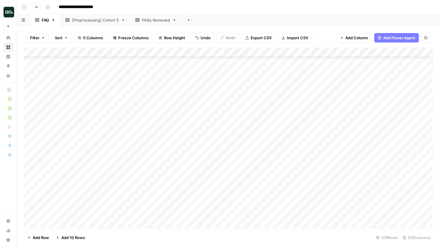
click at [91, 78] on div "Add Column" at bounding box center [228, 137] width 409 height 181
click at [164, 92] on div "Add Column" at bounding box center [228, 137] width 409 height 181
click at [30, 90] on div "Add Column" at bounding box center [228, 137] width 409 height 181
click at [37, 242] on footer "Delete 1 Row Unselect 419 Rows 5/5 Columns" at bounding box center [228, 237] width 409 height 19
click at [42, 237] on span "Delete 1 Row" at bounding box center [39, 238] width 24 height 6
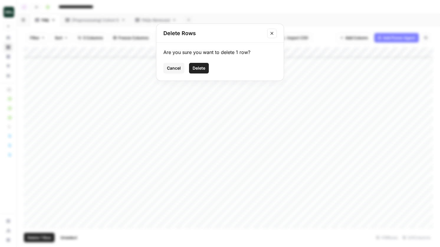
click at [202, 71] on button "Delete" at bounding box center [199, 68] width 20 height 11
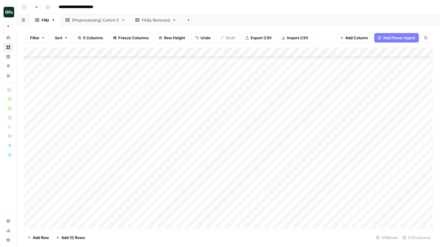
click at [120, 92] on div "Add Column" at bounding box center [228, 137] width 409 height 181
click at [34, 92] on div "Add Column" at bounding box center [228, 137] width 409 height 181
click at [33, 91] on div "Add Column" at bounding box center [228, 137] width 409 height 181
click at [49, 238] on span "Delete 1 Row" at bounding box center [39, 238] width 24 height 6
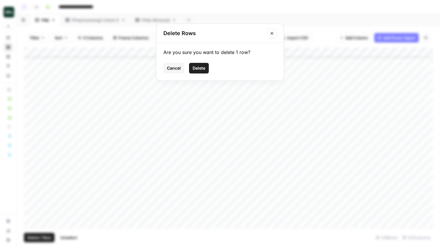
click at [201, 64] on button "Delete" at bounding box center [199, 68] width 20 height 11
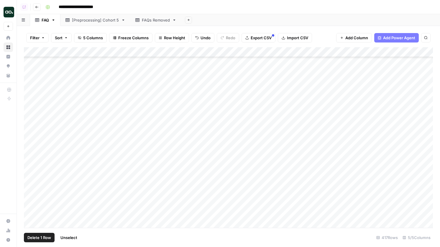
click at [33, 90] on div "Add Column" at bounding box center [228, 137] width 409 height 181
click at [39, 243] on footer "Delete 1 Row Unselect 417 Rows 5/5 Columns" at bounding box center [228, 237] width 409 height 19
click at [45, 235] on span "Delete 1 Row" at bounding box center [39, 238] width 24 height 6
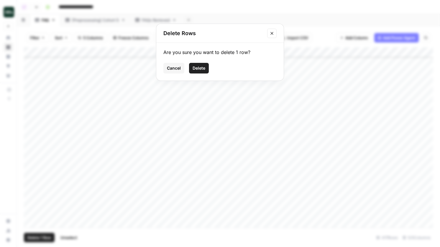
click at [204, 69] on span "Delete" at bounding box center [199, 68] width 13 height 6
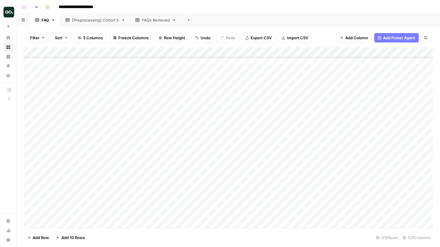
click at [39, 91] on div "Add Column" at bounding box center [228, 137] width 409 height 181
click at [32, 91] on div "Add Column" at bounding box center [228, 137] width 409 height 181
click at [31, 102] on div "Add Column" at bounding box center [228, 137] width 409 height 181
click at [44, 241] on button "Delete 2 Rows" at bounding box center [40, 237] width 33 height 9
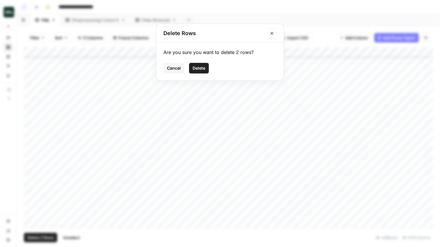
click at [199, 68] on span "Delete" at bounding box center [199, 68] width 13 height 6
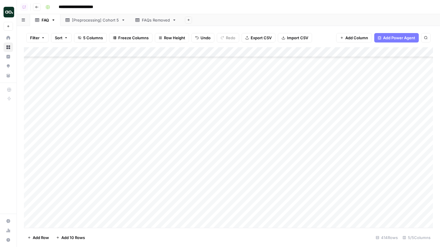
click at [28, 91] on div "Add Column" at bounding box center [228, 137] width 409 height 181
click at [30, 90] on div "Add Column" at bounding box center [228, 137] width 409 height 181
click at [30, 101] on div "Add Column" at bounding box center [228, 137] width 409 height 181
click at [31, 201] on div "Add Column" at bounding box center [228, 137] width 409 height 181
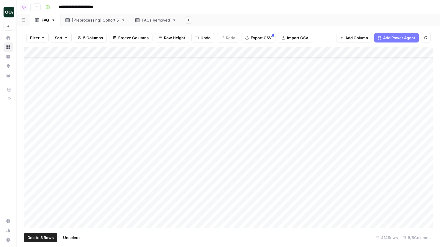
click at [45, 235] on span "Delete 3 Rows" at bounding box center [40, 238] width 26 height 6
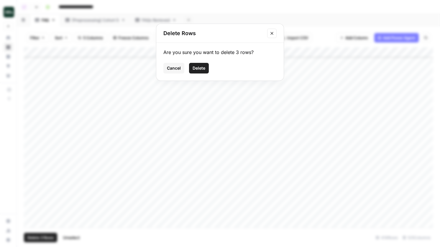
click at [200, 70] on span "Delete" at bounding box center [199, 68] width 13 height 6
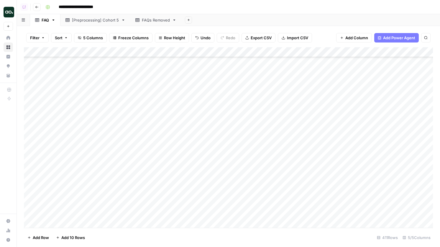
click at [29, 120] on div "Add Column" at bounding box center [228, 137] width 409 height 181
click at [30, 133] on div "Add Column" at bounding box center [228, 137] width 409 height 181
click at [34, 150] on div "Add Column" at bounding box center [228, 137] width 409 height 181
click at [28, 124] on div "Add Column" at bounding box center [228, 137] width 409 height 181
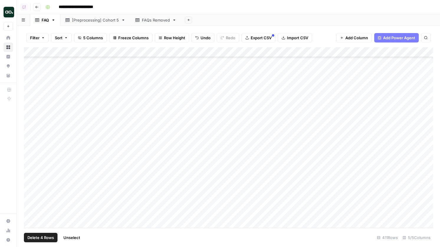
click at [29, 175] on div "Add Column" at bounding box center [228, 137] width 409 height 181
click at [31, 215] on div "Add Column" at bounding box center [228, 137] width 409 height 181
click at [44, 237] on span "Delete 6 Rows" at bounding box center [40, 238] width 26 height 6
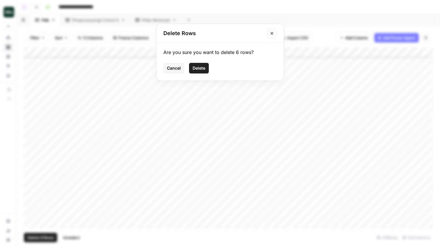
click at [204, 68] on span "Delete" at bounding box center [199, 68] width 13 height 6
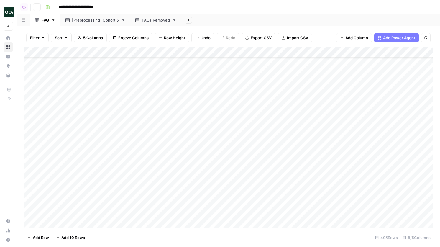
scroll to position [3400, 0]
click at [31, 115] on div "Add Column" at bounding box center [228, 137] width 409 height 181
click at [46, 238] on span "Delete 1 Row" at bounding box center [39, 238] width 24 height 6
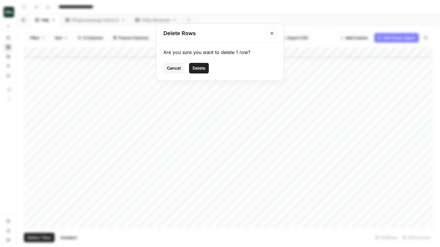
click at [202, 67] on span "Delete" at bounding box center [199, 68] width 13 height 6
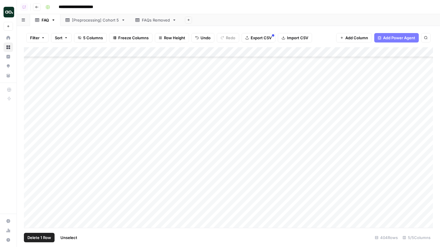
click at [30, 164] on div "Add Column" at bounding box center [228, 137] width 409 height 181
click at [48, 237] on span "Delete 1 Row" at bounding box center [39, 238] width 24 height 6
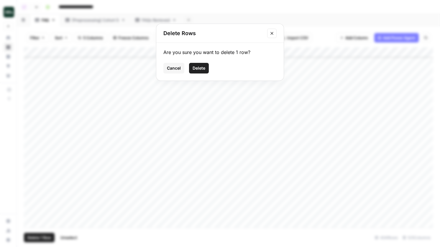
click at [203, 70] on span "Delete" at bounding box center [199, 68] width 13 height 6
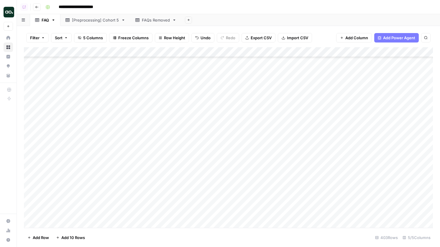
scroll to position [3451, 0]
click at [30, 143] on div "Add Column" at bounding box center [228, 137] width 409 height 181
click at [44, 239] on span "Delete 1 Row" at bounding box center [39, 238] width 24 height 6
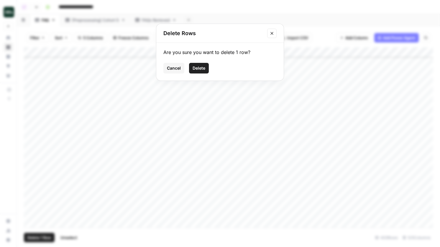
click at [212, 68] on div "Cancel Delete" at bounding box center [220, 68] width 113 height 11
click at [201, 70] on span "Delete" at bounding box center [199, 68] width 13 height 6
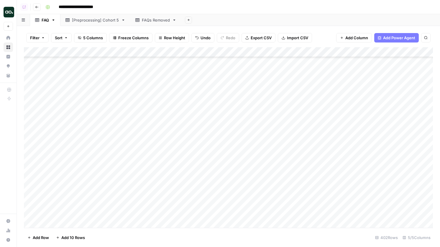
click at [32, 193] on div "Add Column" at bounding box center [228, 137] width 409 height 181
click at [43, 241] on button "Delete 1 Row" at bounding box center [39, 237] width 31 height 9
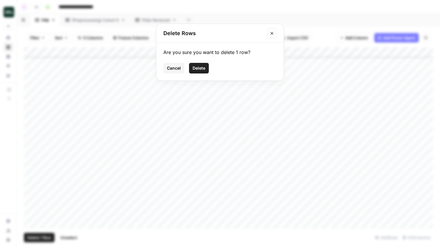
click at [195, 66] on span "Delete" at bounding box center [199, 68] width 13 height 6
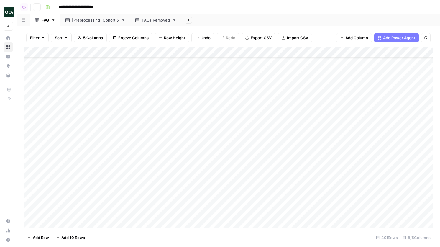
scroll to position [3575, 0]
click at [29, 81] on div "Add Column" at bounding box center [228, 137] width 409 height 181
click at [30, 90] on div "Add Column" at bounding box center [228, 137] width 409 height 181
click at [30, 179] on div "Add Column" at bounding box center [228, 137] width 409 height 181
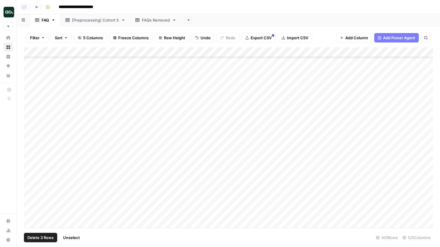
click at [31, 165] on div "Add Column" at bounding box center [228, 137] width 409 height 181
click at [45, 234] on button "Delete 4 Rows" at bounding box center [41, 237] width 34 height 9
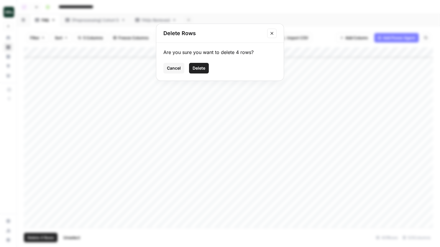
click at [207, 67] on button "Delete" at bounding box center [199, 68] width 20 height 11
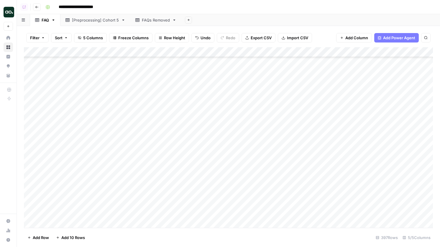
scroll to position [3661, 0]
click at [31, 155] on div "Add Column" at bounding box center [228, 137] width 409 height 181
click at [30, 166] on div "Add Column" at bounding box center [228, 137] width 409 height 181
click at [30, 183] on div "Add Column" at bounding box center [228, 137] width 409 height 181
click at [32, 205] on div "Add Column" at bounding box center [228, 137] width 409 height 181
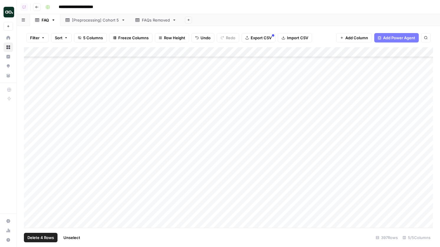
click at [32, 205] on div "Add Column" at bounding box center [228, 137] width 409 height 181
click at [40, 236] on span "Delete 3 Rows" at bounding box center [40, 238] width 26 height 6
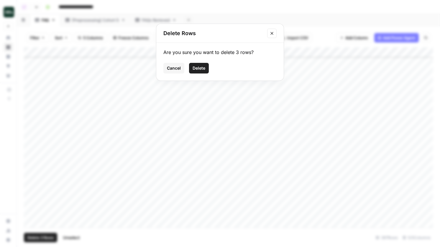
click at [199, 74] on div "Are you sure you want to delete 3 rows? Cancel Delete" at bounding box center [220, 62] width 128 height 38
click at [200, 72] on button "Delete" at bounding box center [199, 68] width 20 height 11
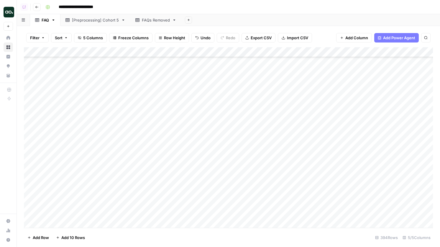
scroll to position [3793, 0]
click at [29, 144] on div "Add Column" at bounding box center [228, 137] width 409 height 181
click at [30, 173] on div "Add Column" at bounding box center [228, 137] width 409 height 181
click at [33, 182] on div "Add Column" at bounding box center [228, 137] width 409 height 181
click at [31, 213] on div "Add Column" at bounding box center [228, 137] width 409 height 181
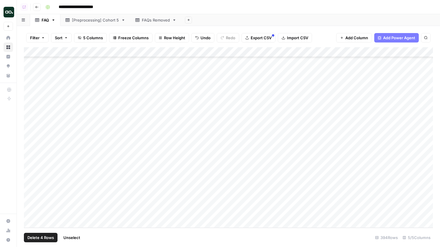
click at [45, 236] on span "Delete 4 Rows" at bounding box center [40, 238] width 27 height 6
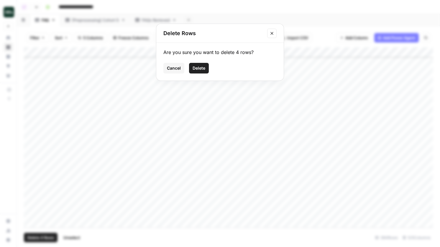
click at [205, 71] on span "Delete" at bounding box center [199, 68] width 13 height 6
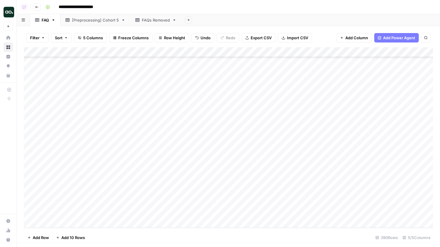
click at [255, 36] on span "Export CSV" at bounding box center [261, 38] width 21 height 6
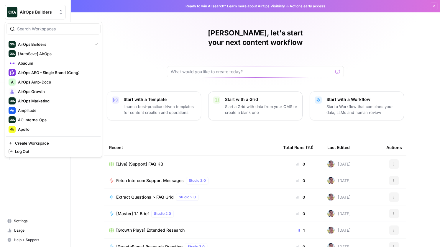
click at [47, 7] on button "AirOps Builders" at bounding box center [35, 12] width 61 height 15
click at [39, 127] on span "Apollo" at bounding box center [57, 129] width 78 height 6
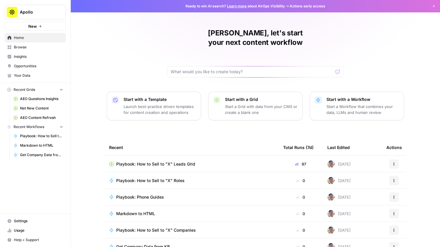
click at [154, 161] on span "Playbook: How to Sell to "X" Leads Grid" at bounding box center [155, 164] width 79 height 6
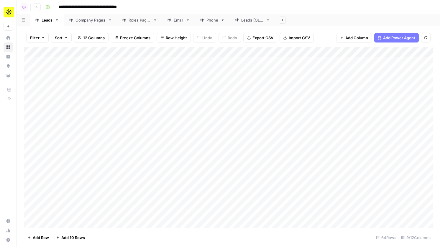
click at [94, 19] on div "Company Pages" at bounding box center [91, 20] width 30 height 6
click at [295, 78] on div "Add Column" at bounding box center [228, 137] width 409 height 181
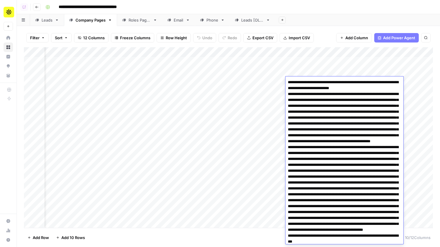
scroll to position [994, 0]
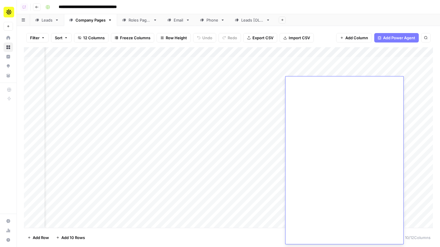
click at [259, 80] on div "Add Column" at bounding box center [228, 137] width 409 height 181
click at [333, 50] on div "Add Column" at bounding box center [228, 137] width 409 height 181
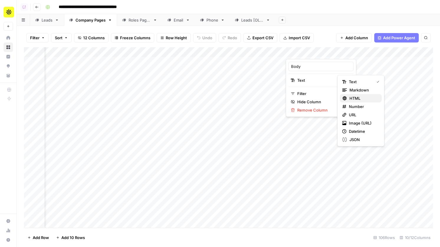
click at [352, 99] on span "HTML" at bounding box center [364, 98] width 28 height 6
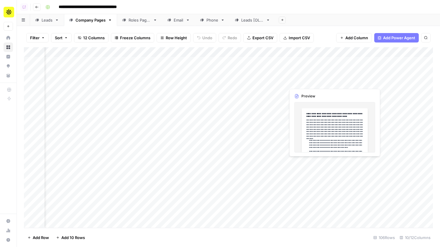
click at [299, 91] on div "Add Column" at bounding box center [228, 137] width 409 height 181
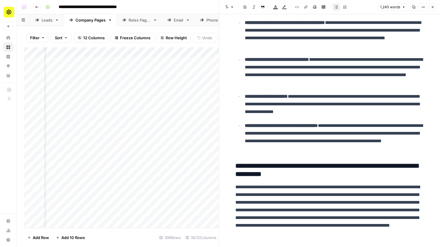
scroll to position [549, 0]
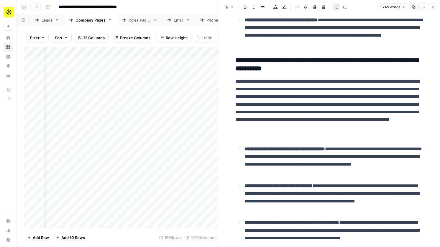
click at [434, 7] on icon "button" at bounding box center [433, 7] width 4 height 4
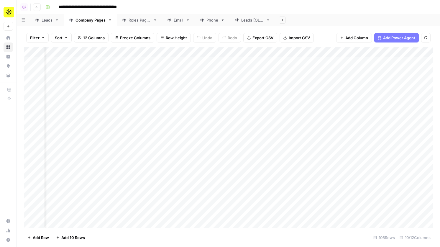
click at [337, 52] on div "Add Column" at bounding box center [228, 137] width 409 height 181
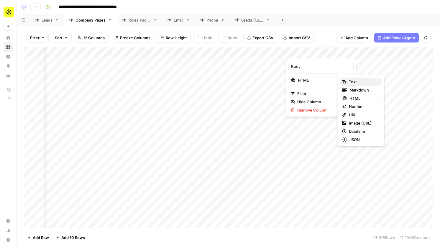
click at [349, 82] on div "Text" at bounding box center [361, 82] width 37 height 6
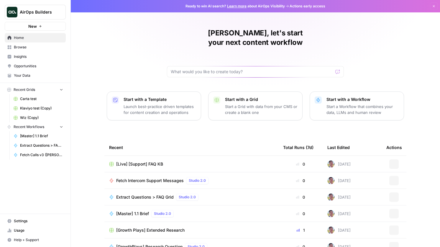
click at [30, 10] on span "AirOps Builders" at bounding box center [38, 12] width 36 height 6
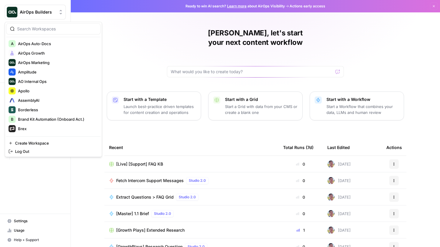
scroll to position [43, 0]
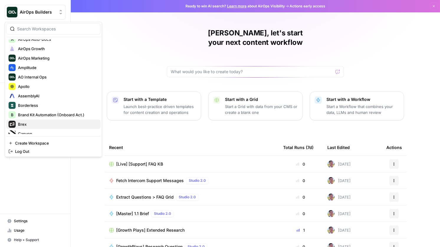
click at [33, 123] on span "Brex" at bounding box center [57, 124] width 78 height 6
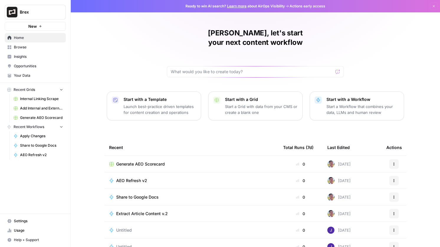
click at [45, 220] on span "Settings" at bounding box center [38, 220] width 49 height 5
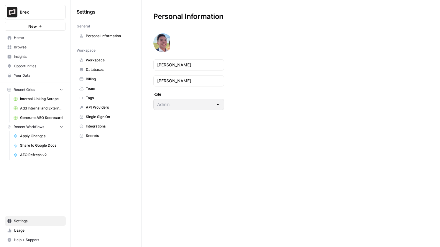
click at [101, 89] on span "Team" at bounding box center [109, 88] width 47 height 5
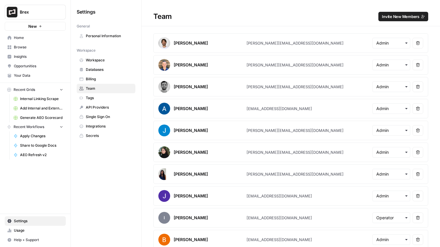
scroll to position [201, 0]
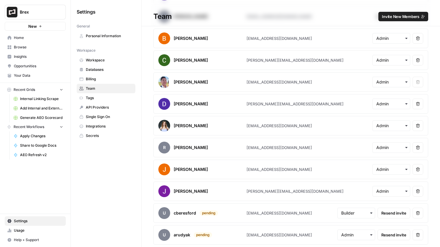
click at [396, 15] on span "Invite New Members" at bounding box center [400, 17] width 37 height 6
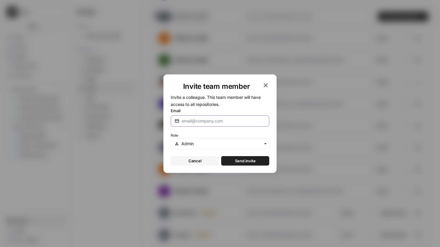
click at [199, 122] on input "Email" at bounding box center [224, 121] width 84 height 6
drag, startPoint x: 224, startPoint y: 122, endPoint x: 163, endPoint y: 121, distance: 61.1
click at [163, 121] on div "Invite team member Invite a colleague. This team member will have access to all…" at bounding box center [220, 123] width 440 height 247
paste input "[PERSON_NAME] <[PERSON_NAME][EMAIL_ADDRESS][PERSON_NAME][DOMAIN_NAME]>"
drag, startPoint x: 209, startPoint y: 122, endPoint x: 163, endPoint y: 119, distance: 45.8
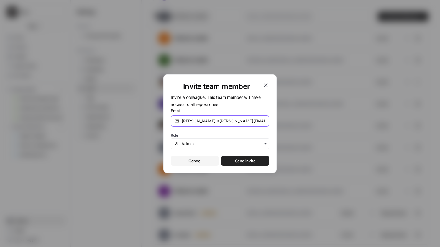
click at [163, 119] on div "Invite team member Invite a colleague. This team member will have access to all…" at bounding box center [220, 123] width 440 height 247
click at [237, 122] on input "[EMAIL_ADDRESS][PERSON_NAME][DOMAIN_NAME]>" at bounding box center [224, 121] width 84 height 6
type input "[EMAIL_ADDRESS][PERSON_NAME][DOMAIN_NAME]"
click at [221, 156] on button "Send invite" at bounding box center [245, 160] width 48 height 9
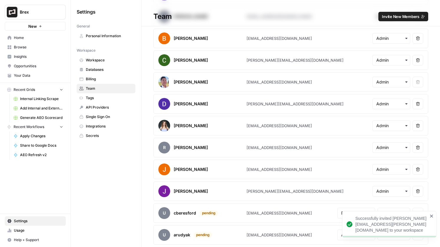
click at [290, 169] on article "[PERSON_NAME] [EMAIL_ADDRESS][DOMAIN_NAME] Remove user" at bounding box center [290, 169] width 275 height 19
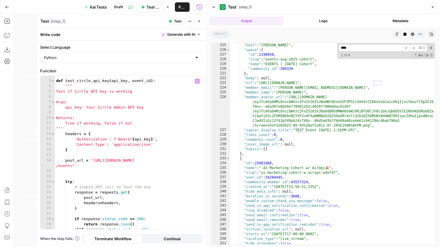
scroll to position [102, 0]
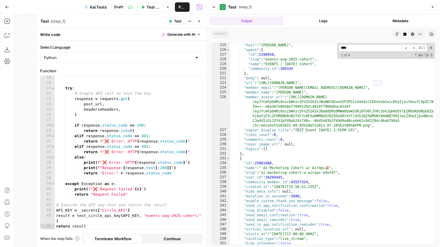
click at [8, 8] on icon "button" at bounding box center [7, 7] width 4 height 4
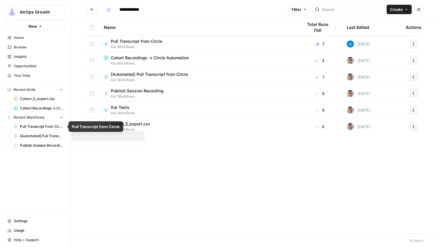
click at [35, 146] on span "Publish Session Recording" at bounding box center [41, 145] width 43 height 5
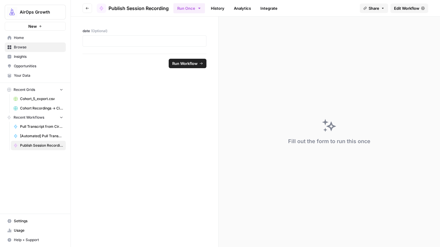
click at [398, 6] on span "Edit Workflow" at bounding box center [406, 8] width 25 height 6
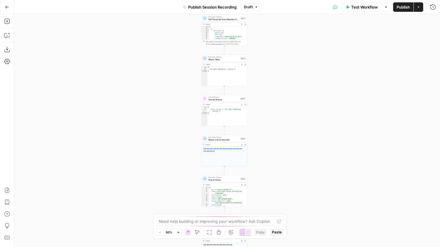
click at [237, 181] on div "Run Code · Python Post to Vimeo Step 6 Copy step Delete step Add Note Test" at bounding box center [225, 178] width 46 height 7
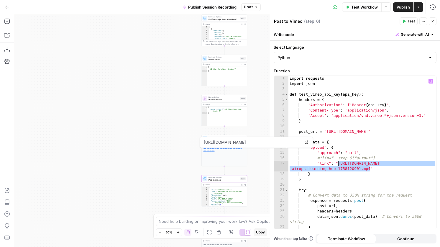
drag, startPoint x: 371, startPoint y: 170, endPoint x: 339, endPoint y: 165, distance: 32.9
click at [339, 165] on div "import requests import json def test_vimeo_api_key ( api_key ) : headers = { 'A…" at bounding box center [363, 158] width 148 height 164
paste textarea
drag, startPoint x: 336, startPoint y: 169, endPoint x: 321, endPoint y: 169, distance: 15.1
click at [321, 169] on div "import requests import json def test_vimeo_api_key ( api_key ) : headers = { 'A…" at bounding box center [363, 158] width 148 height 164
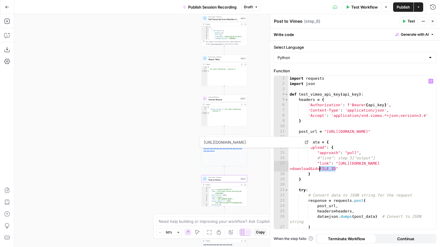
paste textarea "**********"
click at [405, 19] on icon "button" at bounding box center [405, 21] width 4 height 4
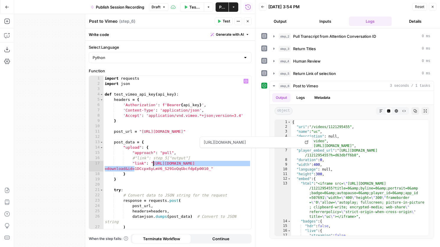
drag, startPoint x: 134, startPoint y: 169, endPoint x: 153, endPoint y: 164, distance: 19.2
click at [153, 164] on div "import requests import json def test_vimeo_api_key ( api_key ) : headers = { 'A…" at bounding box center [178, 158] width 148 height 164
paste textarea
type textarea "**********"
click at [224, 19] on span "Test" at bounding box center [226, 21] width 7 height 5
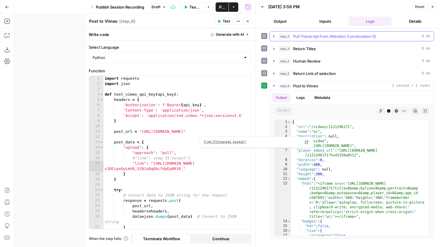
click at [320, 32] on button "step_2 Pull Transcript from Attention Conversation ID 0 ms" at bounding box center [352, 36] width 164 height 9
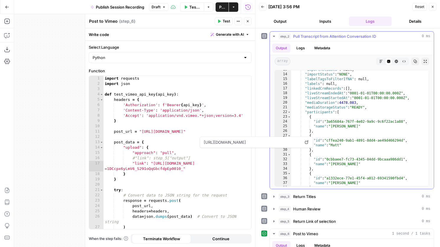
scroll to position [64, 0]
type textarea "**********"
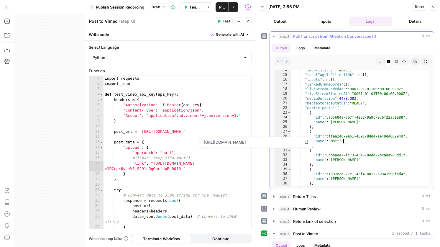
click at [352, 140] on div ""importStatus" : "NONE" , "labelTagsToFilterIfNA" : null , "labels" : null , "l…" at bounding box center [360, 130] width 138 height 125
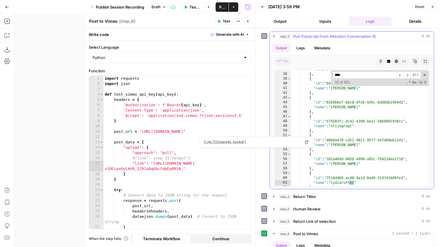
scroll to position [3526, 0]
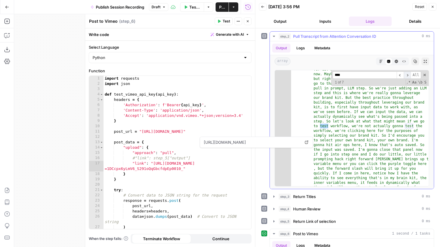
type input "****"
click at [407, 76] on span "​" at bounding box center [407, 74] width 7 height 7
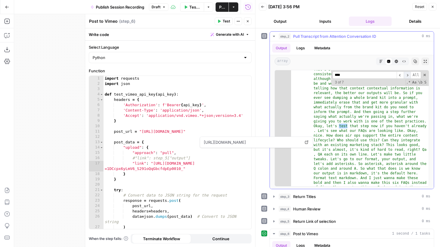
click at [407, 76] on span "​" at bounding box center [407, 74] width 7 height 7
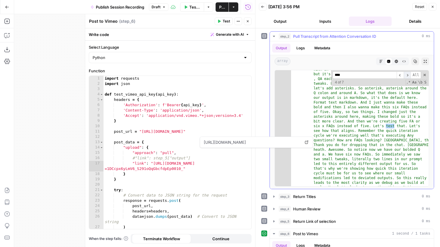
click at [407, 76] on span "​" at bounding box center [407, 74] width 7 height 7
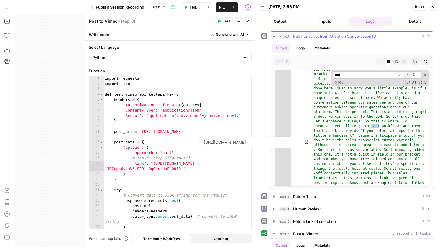
click at [407, 76] on span "​" at bounding box center [407, 74] width 7 height 7
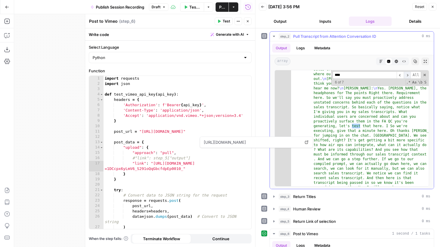
click at [407, 76] on span "​" at bounding box center [407, 74] width 7 height 7
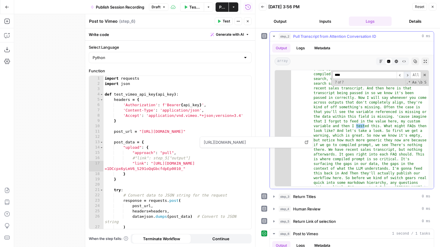
click at [407, 76] on span "​" at bounding box center [407, 74] width 7 height 7
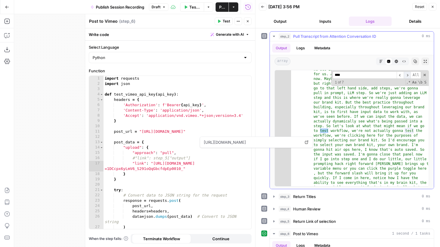
scroll to position [3522, 0]
click at [407, 76] on span "​" at bounding box center [407, 74] width 7 height 7
click at [7, 6] on icon "button" at bounding box center [7, 7] width 4 height 4
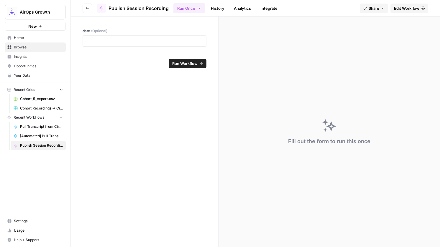
click at [86, 11] on button "Go back" at bounding box center [87, 8] width 9 height 9
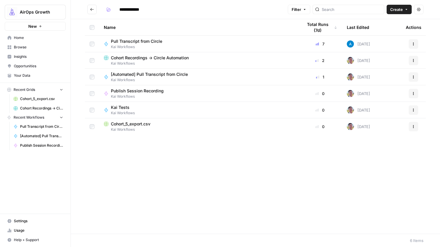
click at [121, 107] on span "Kai Tests" at bounding box center [120, 107] width 19 height 6
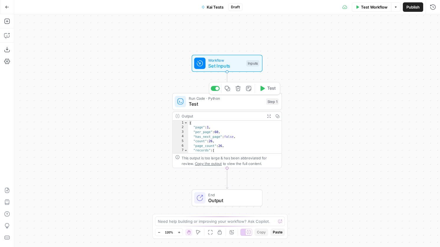
click at [230, 102] on span "Test" at bounding box center [226, 104] width 74 height 7
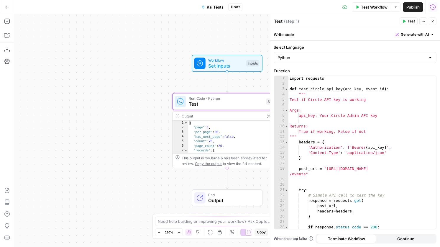
click at [435, 7] on icon "button" at bounding box center [433, 7] width 6 height 6
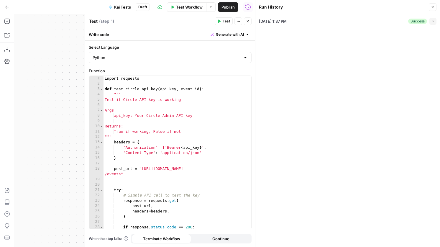
click at [433, 24] on button "Collapse" at bounding box center [433, 21] width 7 height 7
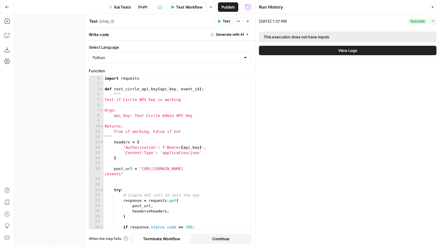
click at [352, 50] on span "View Logs" at bounding box center [348, 51] width 19 height 6
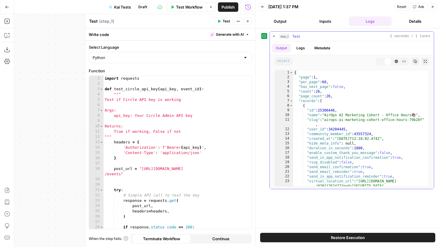
type textarea "**********"
click at [310, 97] on div "{ "page" : 1 , "per_page" : 60 , "has_next_page" : false , "count" : 26 , "page…" at bounding box center [361, 137] width 136 height 135
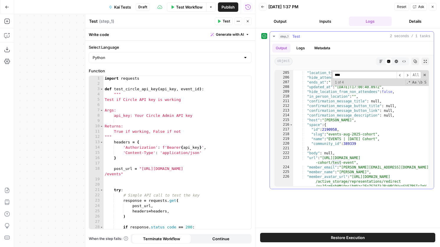
scroll to position [1278, 0]
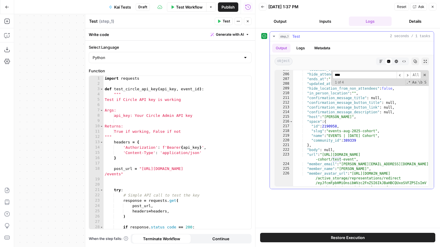
type input "****"
type textarea "**********"
drag, startPoint x: 355, startPoint y: 159, endPoint x: 325, endPoint y: 156, distance: 30.0
click at [325, 156] on div ""location_type" : "live_stream" , "hide_attendees" : false , "ends_at" : "[DATE…" at bounding box center [361, 155] width 136 height 177
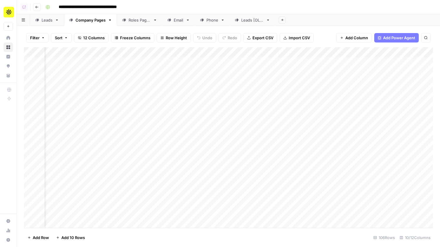
scroll to position [0, 24]
